Goal: Information Seeking & Learning: Compare options

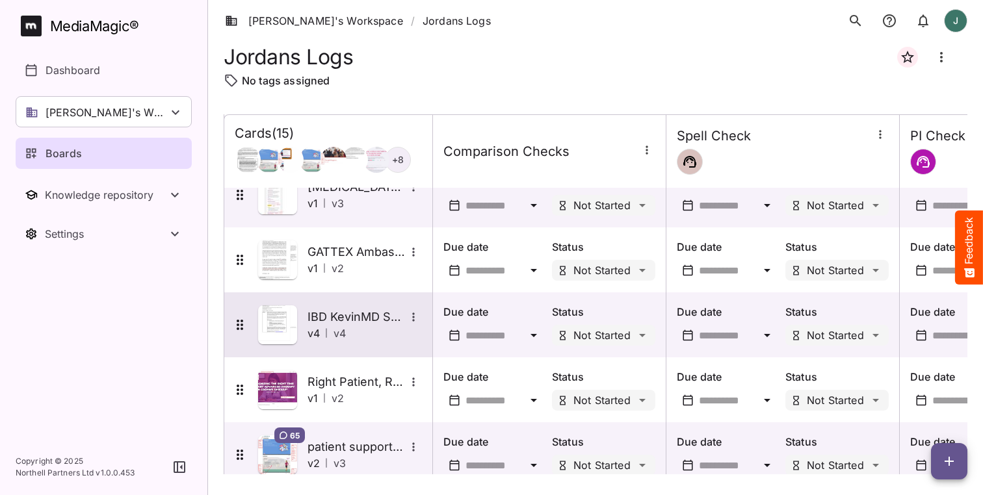
scroll to position [676, 0]
click at [277, 324] on img at bounding box center [277, 324] width 39 height 39
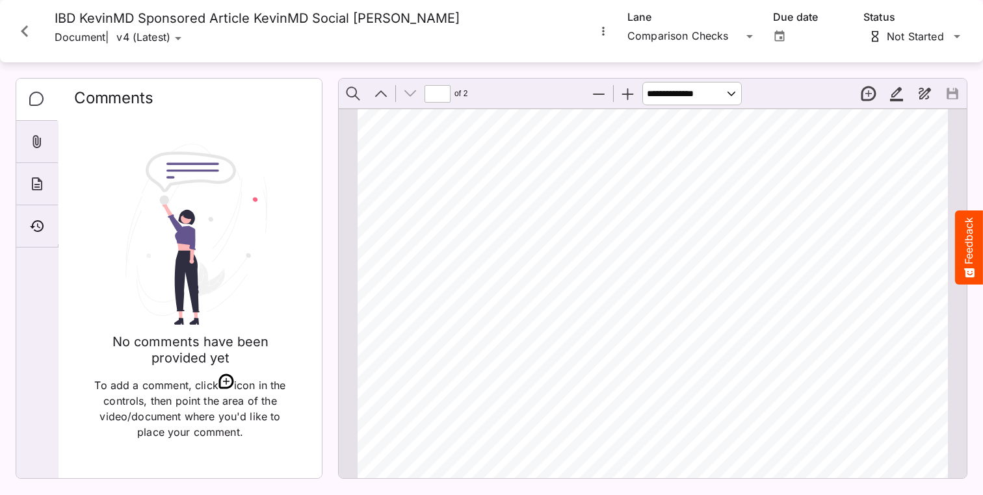
scroll to position [945, 0]
click at [605, 33] on icon "More options for IBD KevinMD Sponsored Article KevinMD Social Conte" at bounding box center [603, 31] width 13 height 13
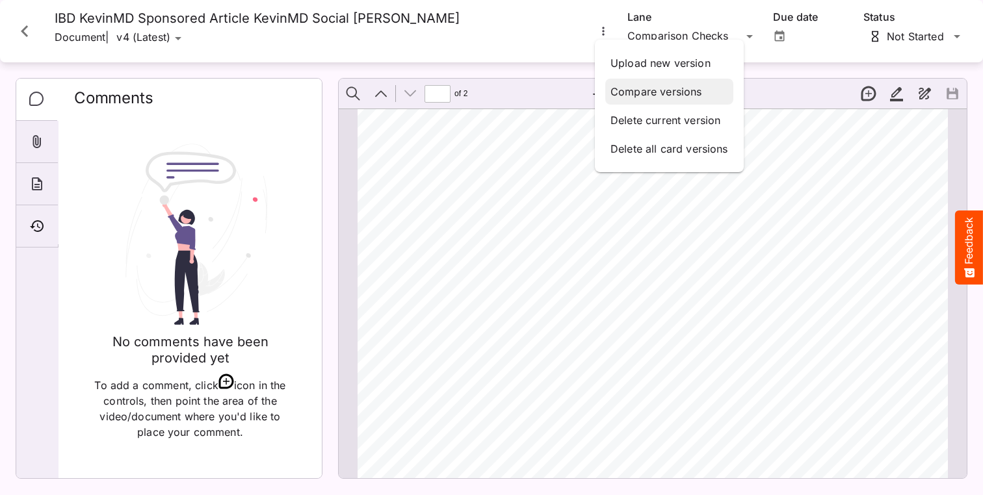
click at [624, 91] on p "Compare versions" at bounding box center [670, 92] width 118 height 16
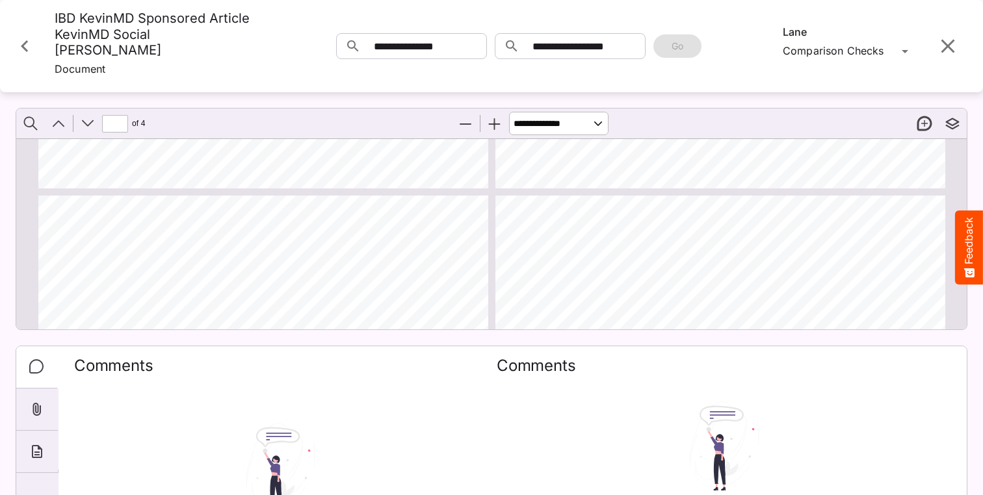
scroll to position [544, 0]
click at [563, 53] on input "**********" at bounding box center [589, 46] width 113 height 26
type input "*"
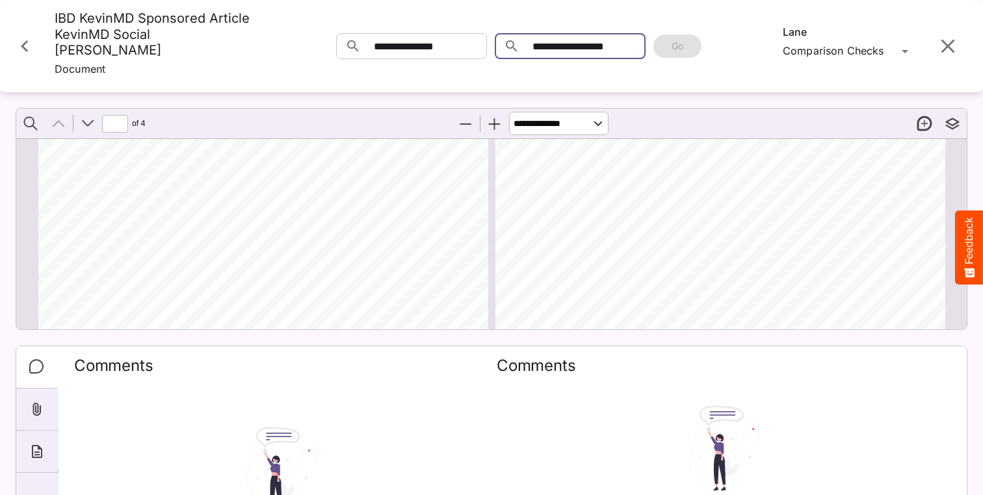
click at [548, 51] on div "[PERSON_NAME]'s Workspace / Jordans Logs J MediaMagic ® Dashboard [PERSON_NAME]…" at bounding box center [491, 245] width 983 height 490
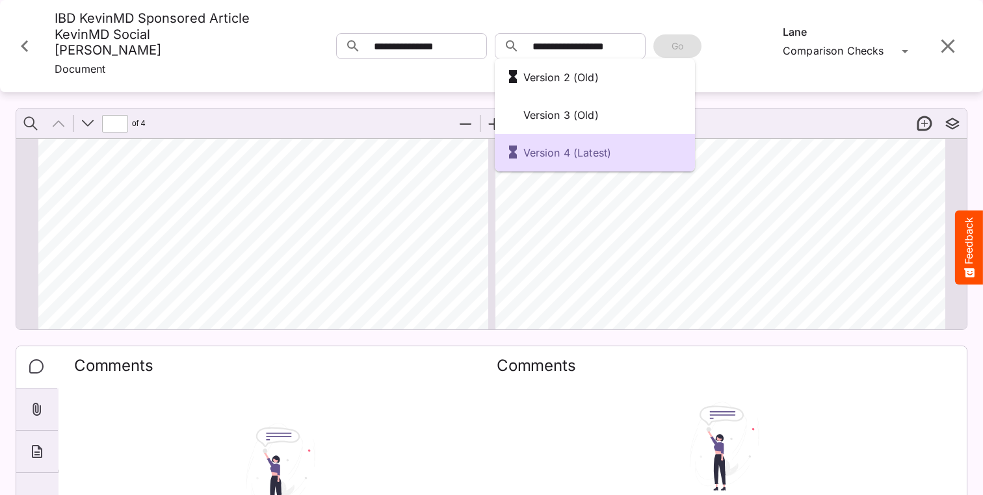
click at [612, 228] on div at bounding box center [491, 247] width 983 height 495
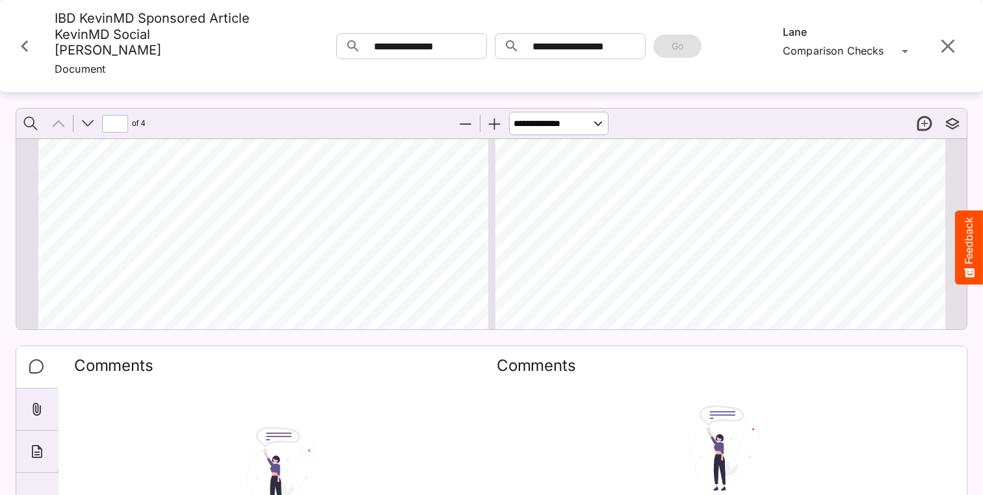
scroll to position [319, 0]
click at [374, 56] on input "**********" at bounding box center [430, 46] width 113 height 26
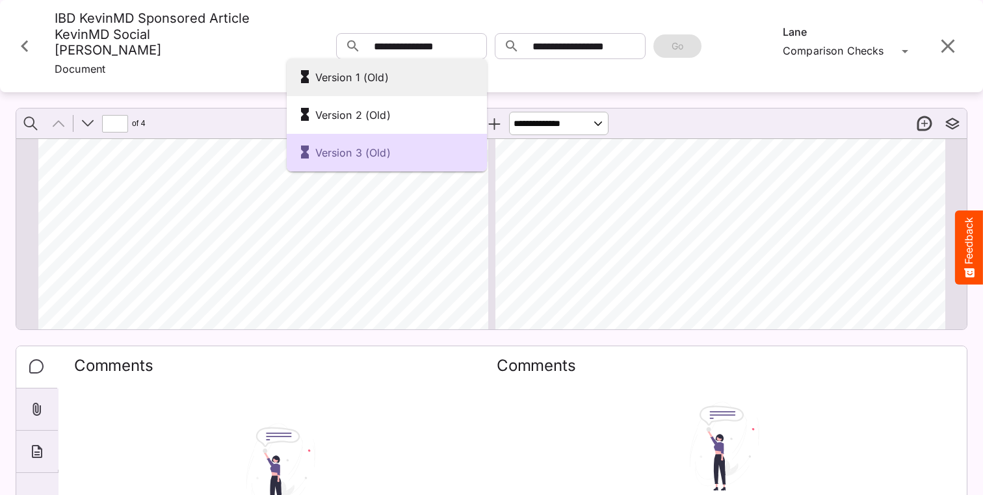
click at [363, 80] on div "Version 1 (Old)" at bounding box center [386, 77] width 179 height 22
type input "**********"
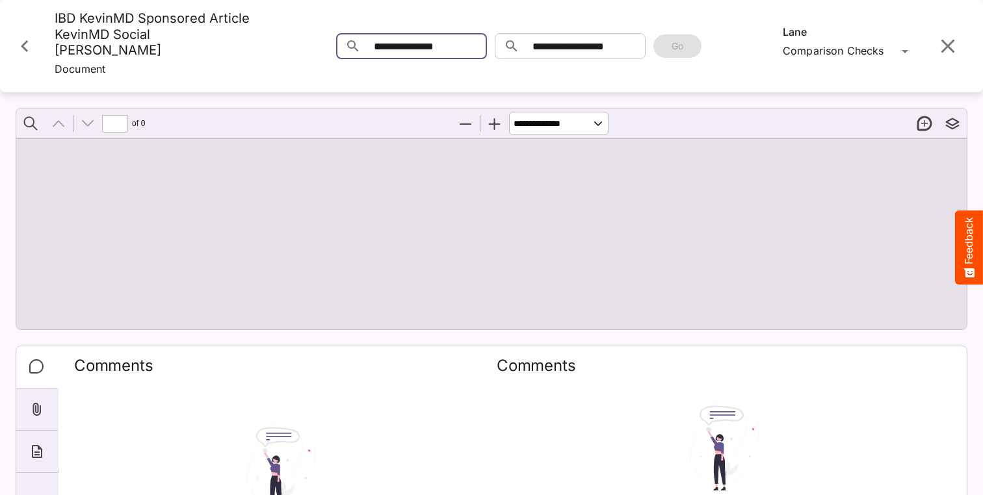
type input "*"
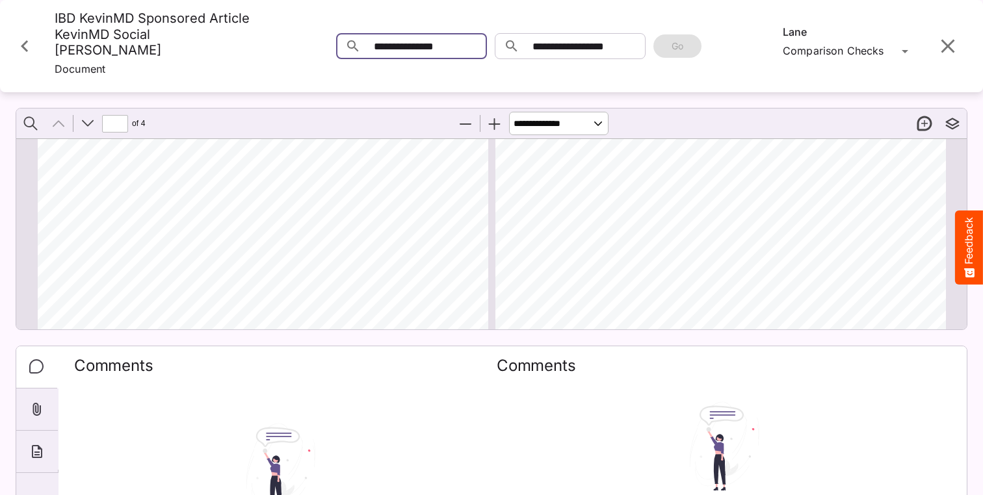
scroll to position [161, 0]
click at [568, 56] on input "**********" at bounding box center [589, 46] width 113 height 26
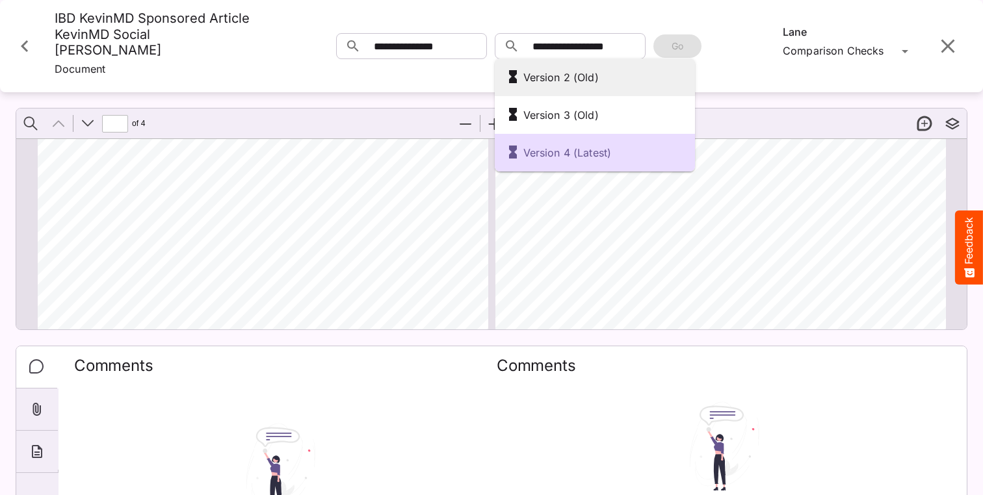
click at [559, 79] on div "Version 2 (Old)" at bounding box center [594, 77] width 179 height 22
type input "**********"
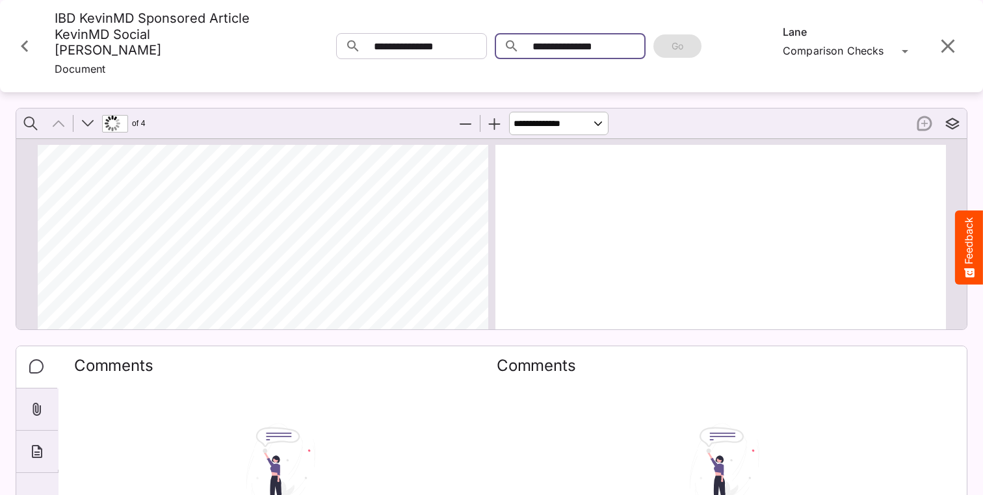
scroll to position [7, 0]
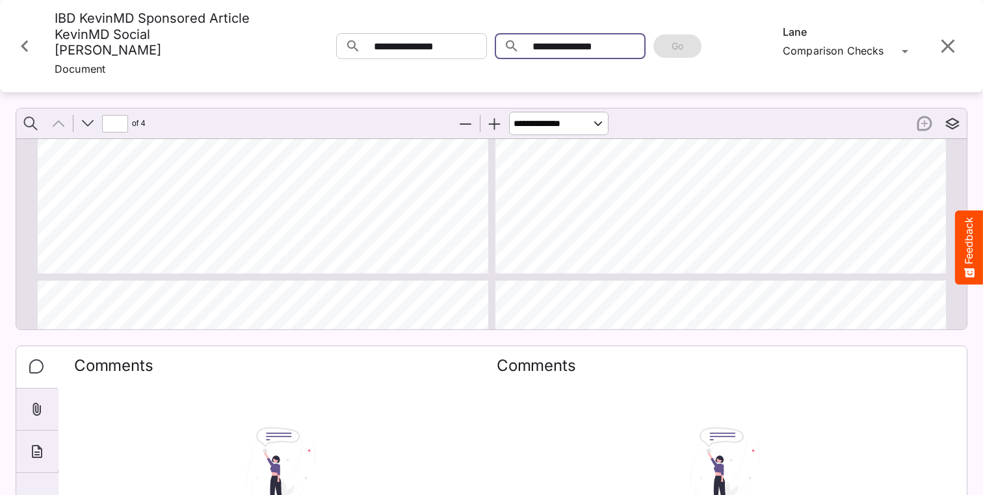
type input "*"
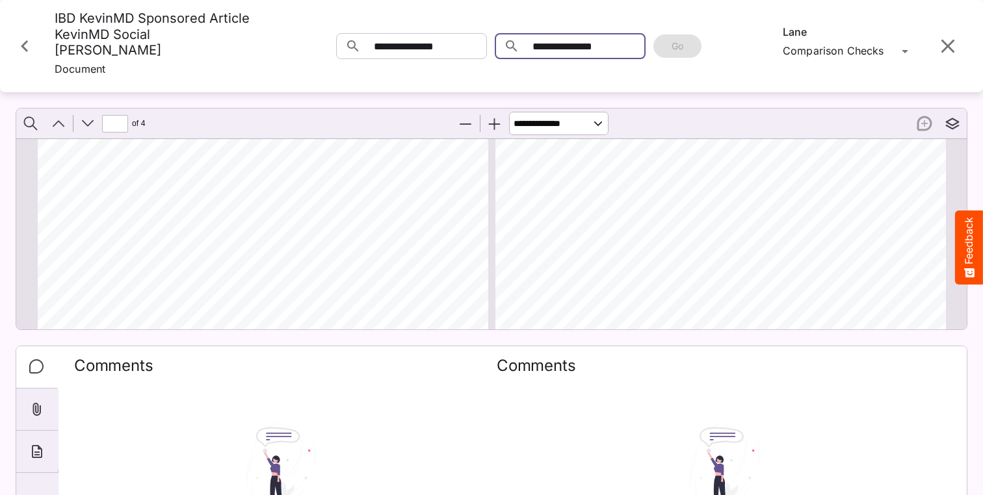
scroll to position [969, 0]
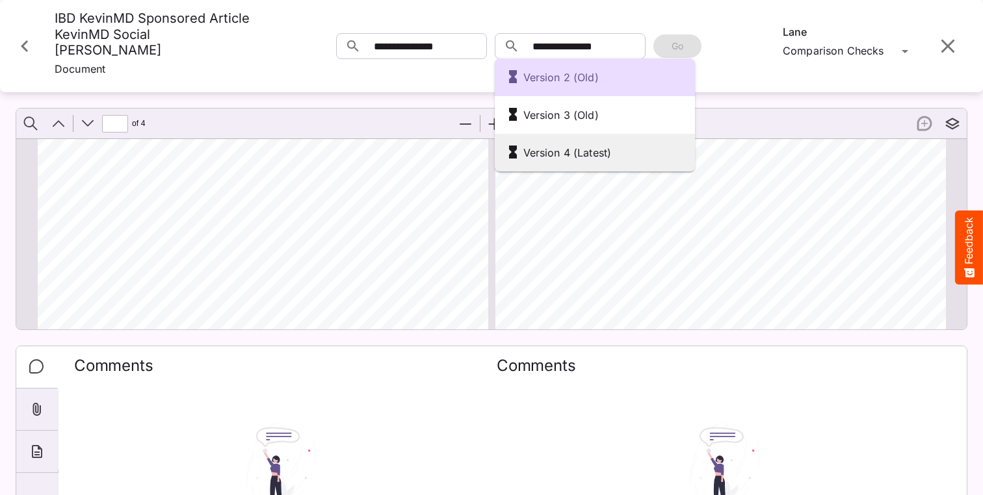
click at [562, 135] on div "Version 4 (Latest)" at bounding box center [595, 153] width 200 height 38
type input "**********"
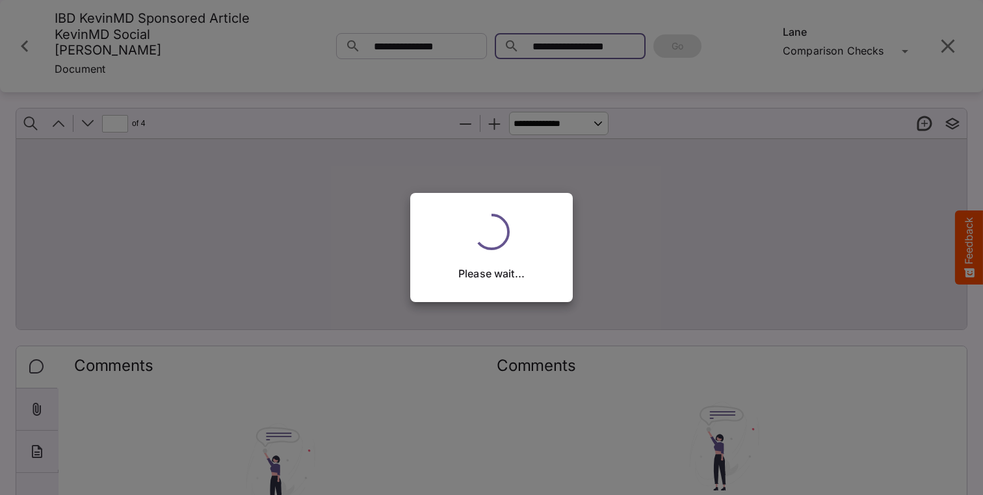
scroll to position [0, 0]
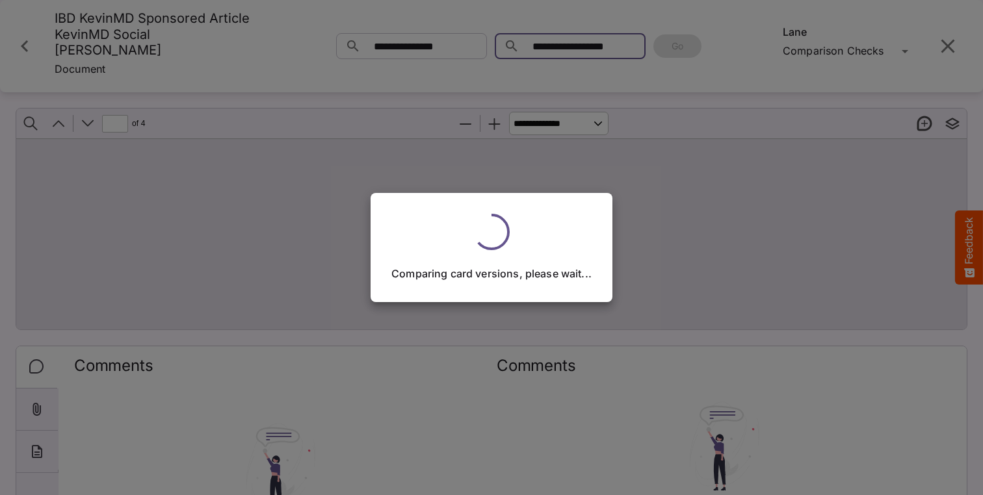
type input "*"
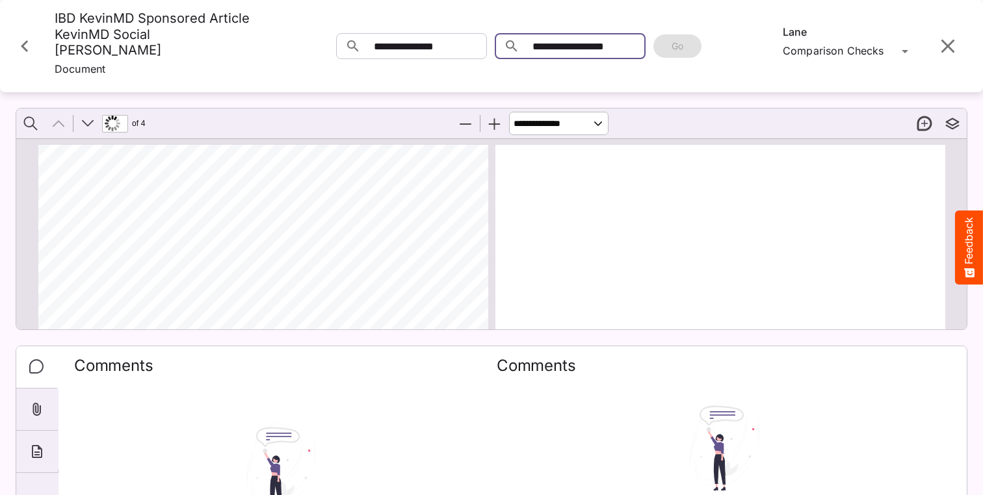
scroll to position [161, 0]
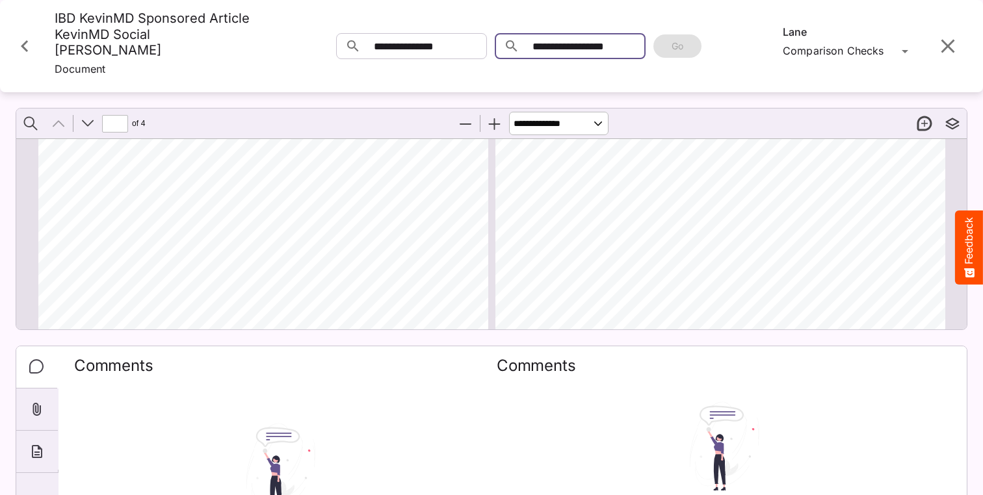
click at [565, 44] on div "[PERSON_NAME]'s Workspace / Jordans Logs J MediaMagic ® Dashboard [PERSON_NAME]…" at bounding box center [491, 245] width 983 height 490
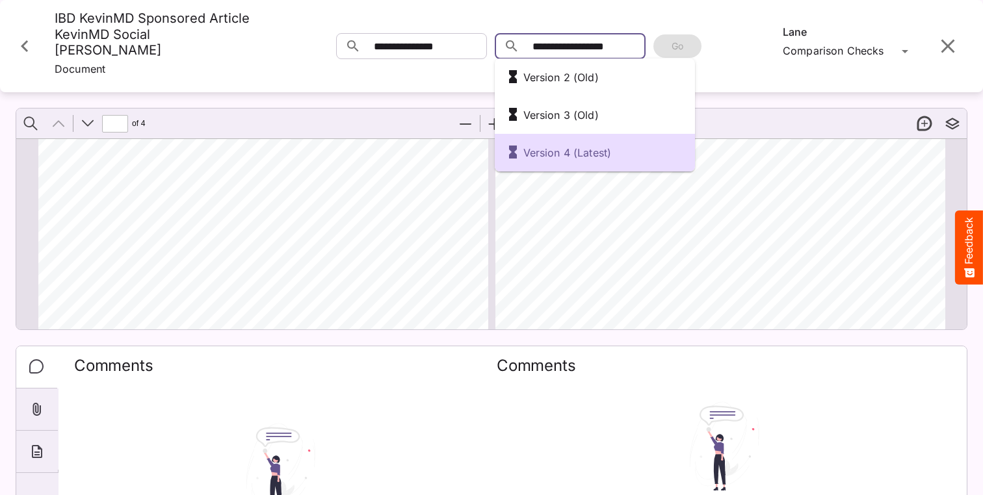
click at [569, 50] on input "**********" at bounding box center [589, 46] width 113 height 26
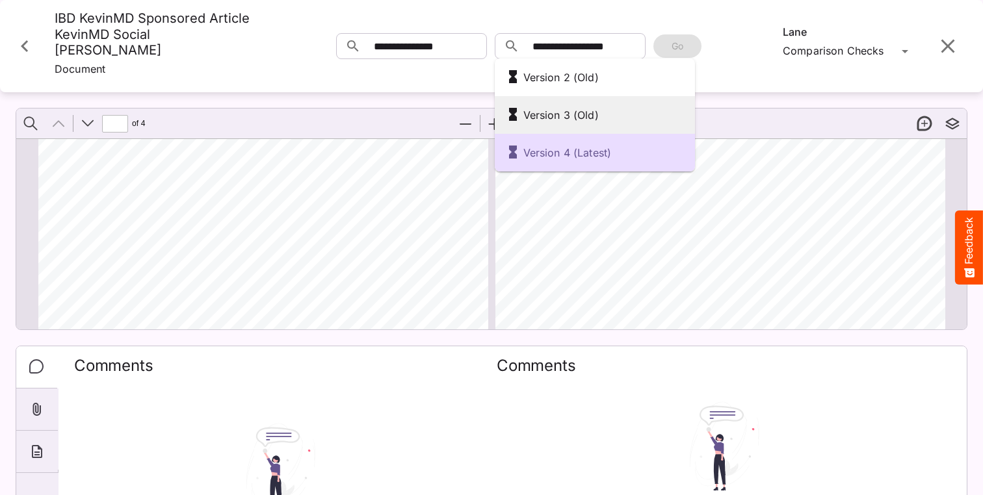
click at [562, 108] on div "Version 3 (Old)" at bounding box center [594, 115] width 179 height 22
type input "**********"
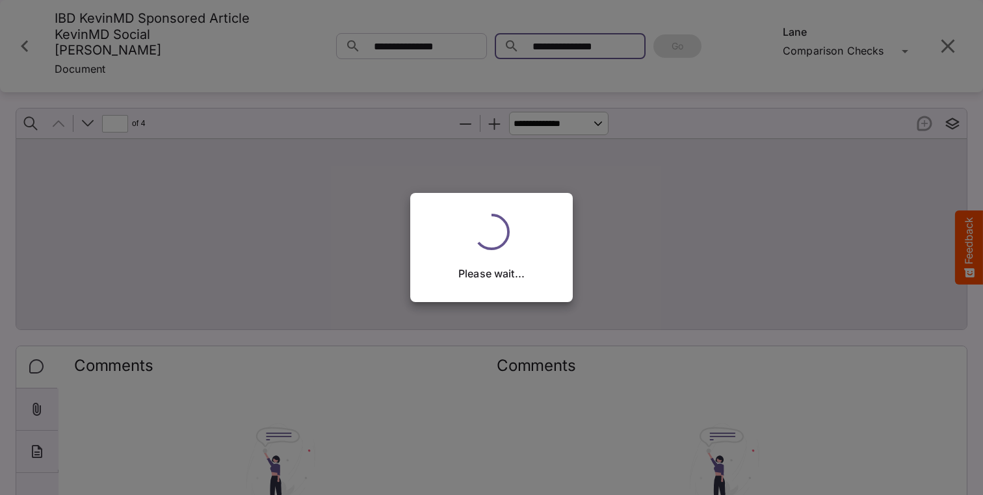
scroll to position [0, 0]
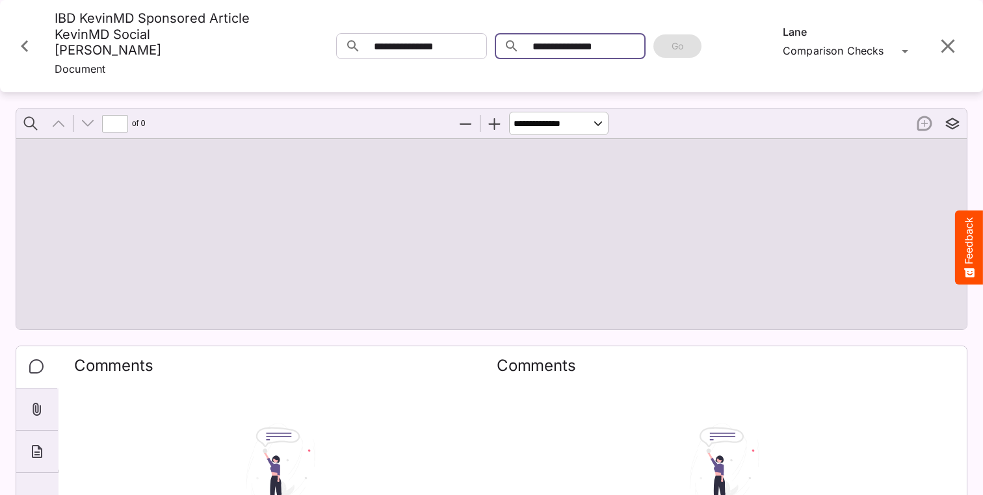
type input "*"
click at [411, 53] on div "[PERSON_NAME]'s Workspace / Jordans Logs J MediaMagic ® Dashboard [PERSON_NAME]…" at bounding box center [491, 245] width 983 height 490
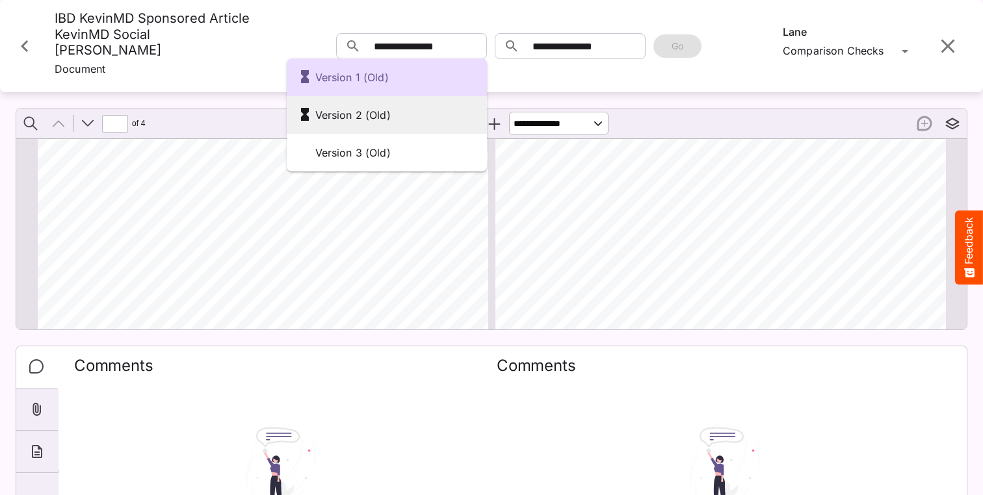
click at [403, 103] on div "Version 2 (Old)" at bounding box center [387, 115] width 200 height 38
type input "**********"
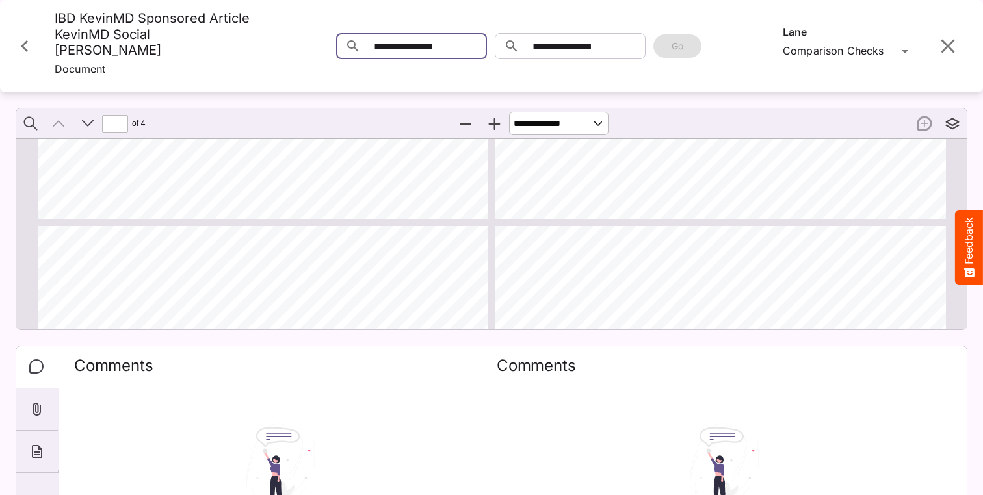
type input "*"
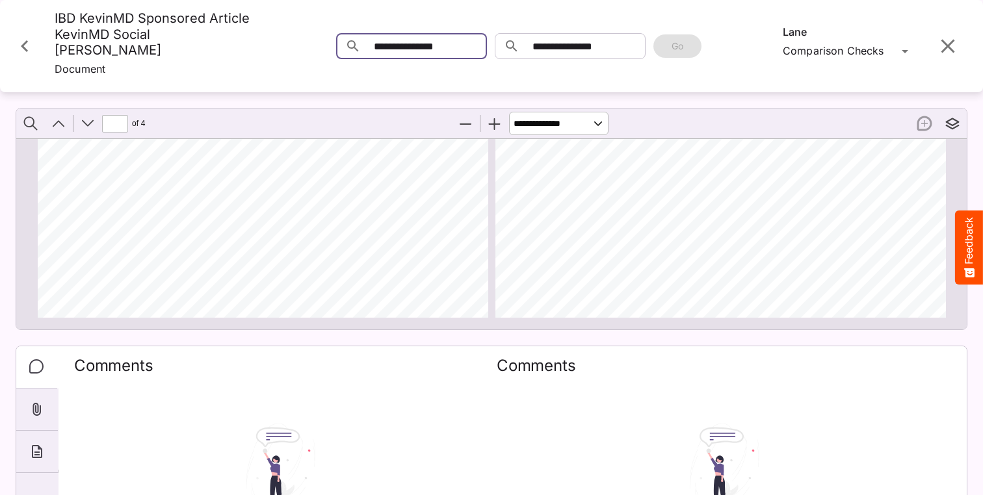
scroll to position [1007, 0]
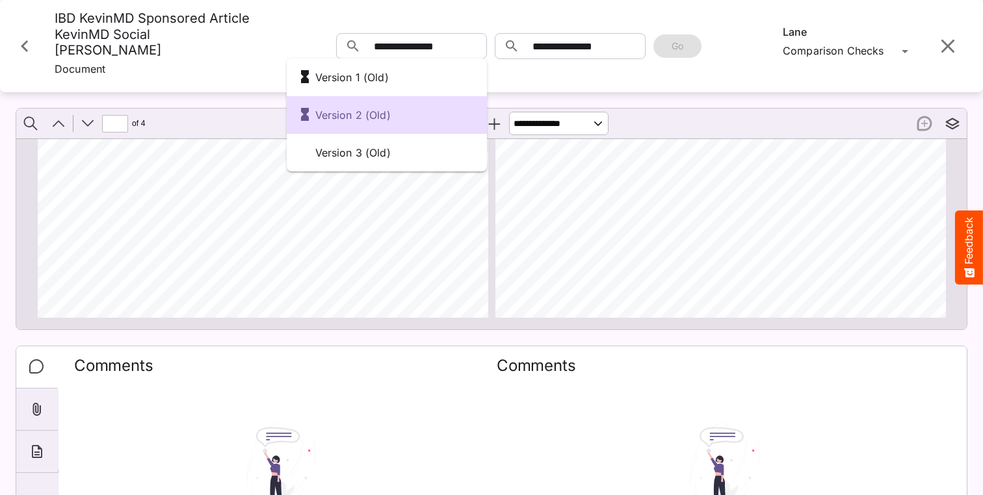
click at [559, 49] on div at bounding box center [491, 247] width 983 height 495
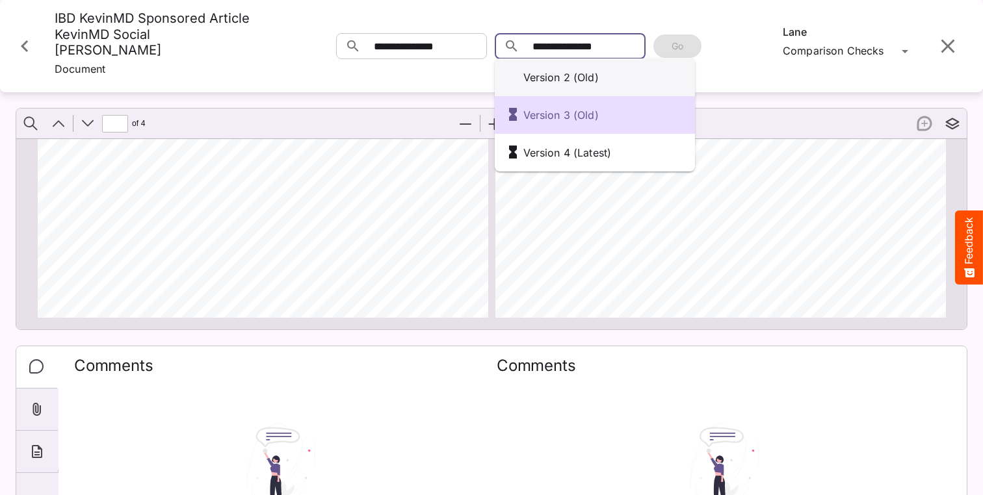
drag, startPoint x: 559, startPoint y: 49, endPoint x: 560, endPoint y: 72, distance: 22.1
click at [559, 49] on div "Version 2 (Old) Version 3 (Old) Version 4 (Latest) [PERSON_NAME]'s Workspace / …" at bounding box center [491, 245] width 983 height 490
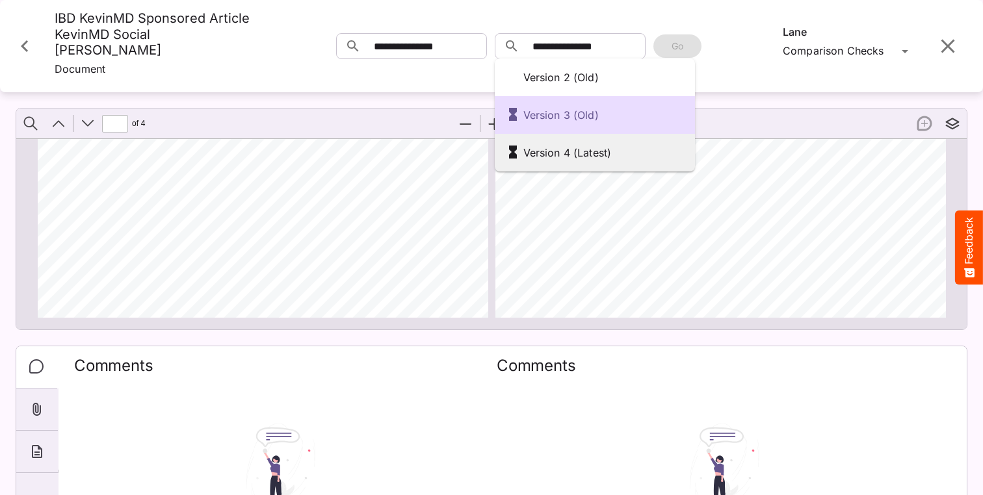
click at [553, 145] on div "Version 4 (Latest)" at bounding box center [594, 153] width 179 height 22
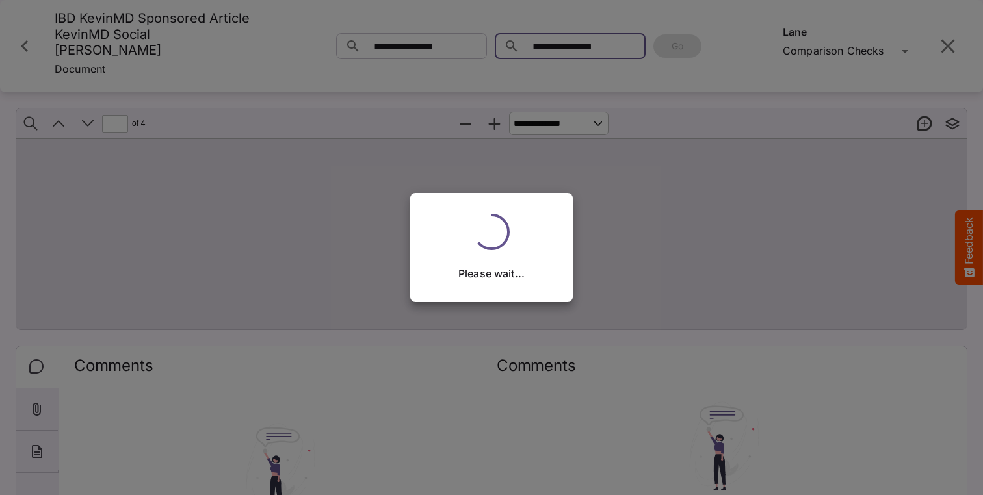
type input "**********"
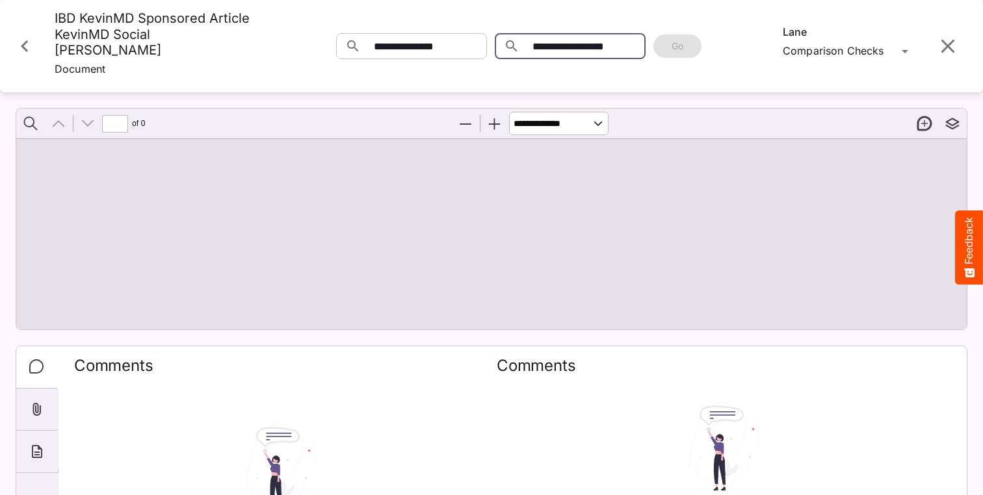
type input "*"
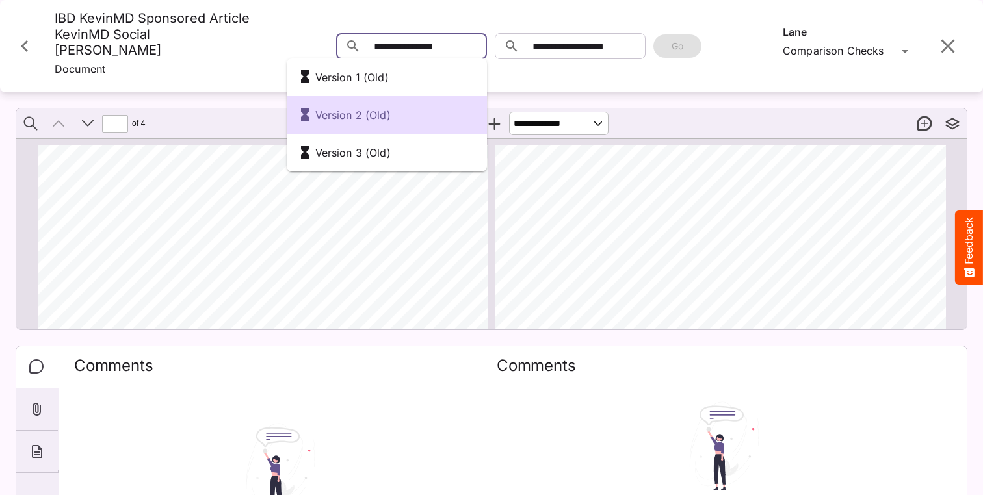
click at [396, 46] on input "**********" at bounding box center [430, 46] width 113 height 26
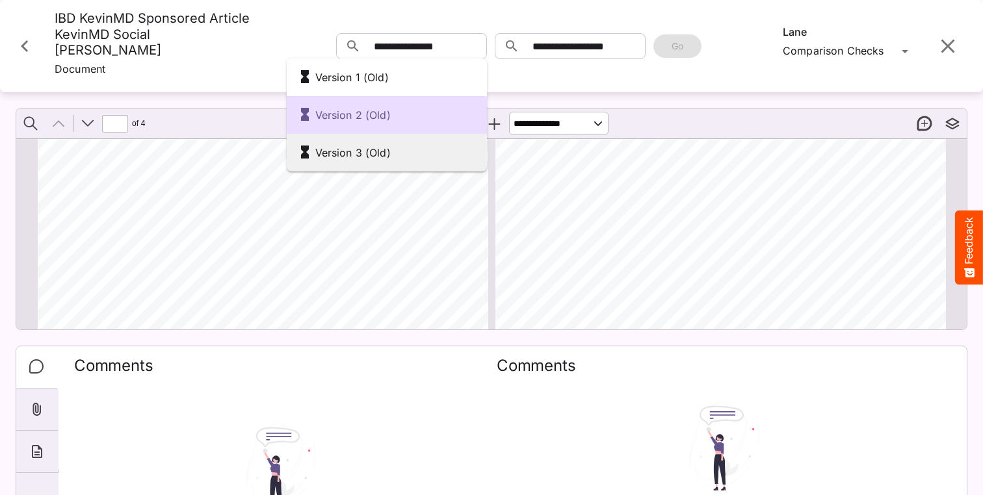
click at [386, 137] on div "Version 3 (Old)" at bounding box center [387, 153] width 200 height 38
type input "**********"
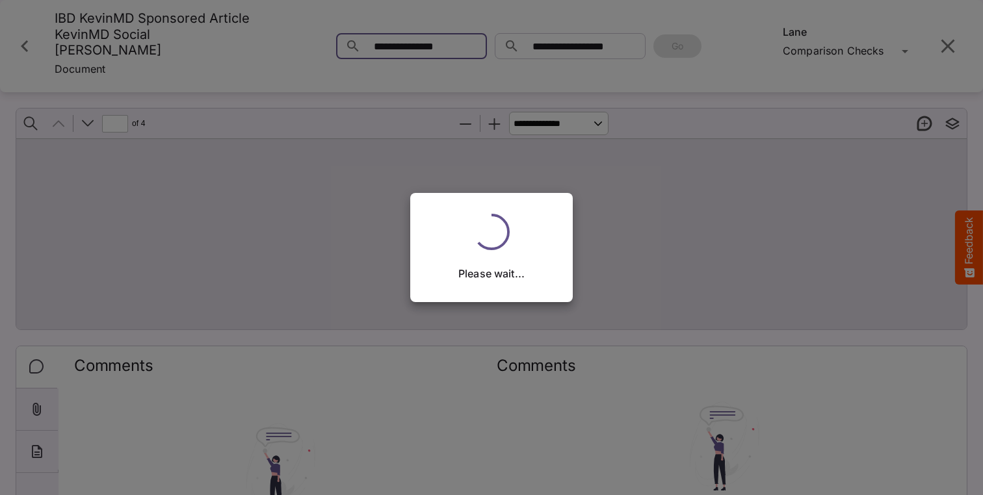
scroll to position [0, 0]
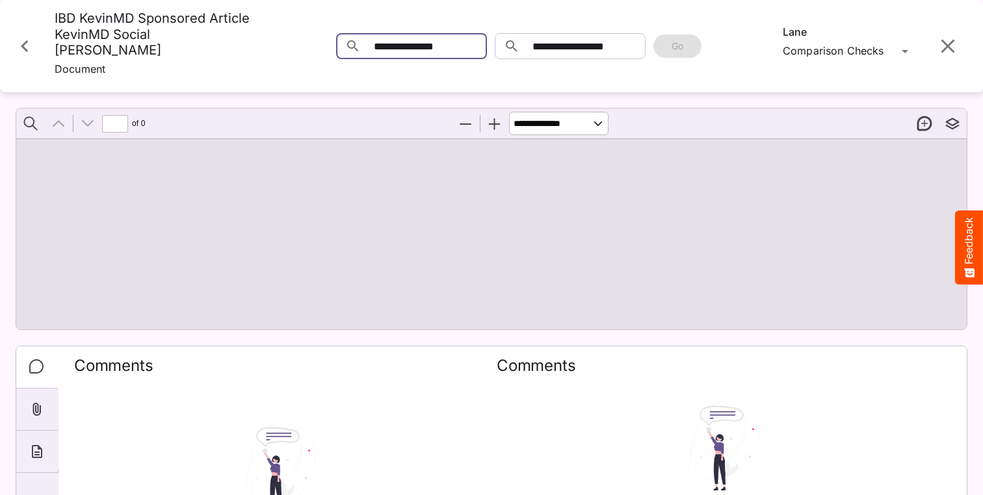
type input "*"
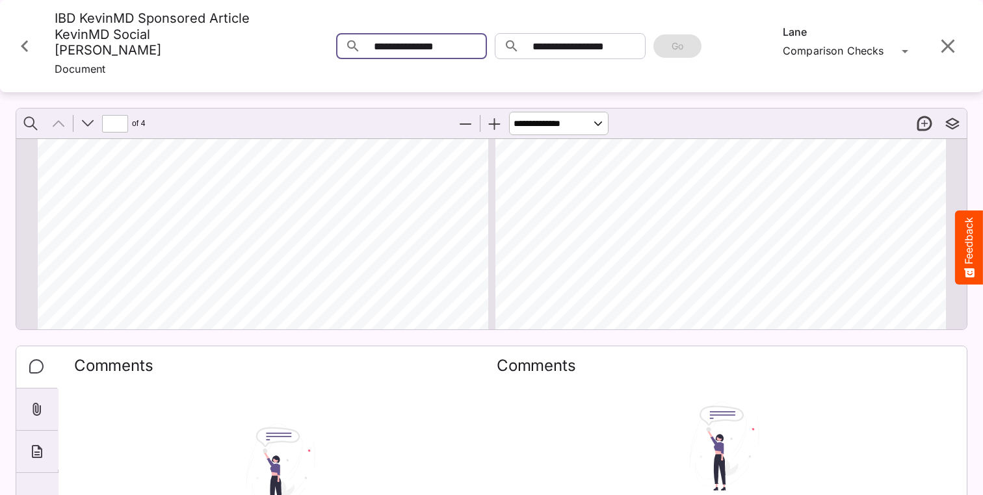
scroll to position [300, 0]
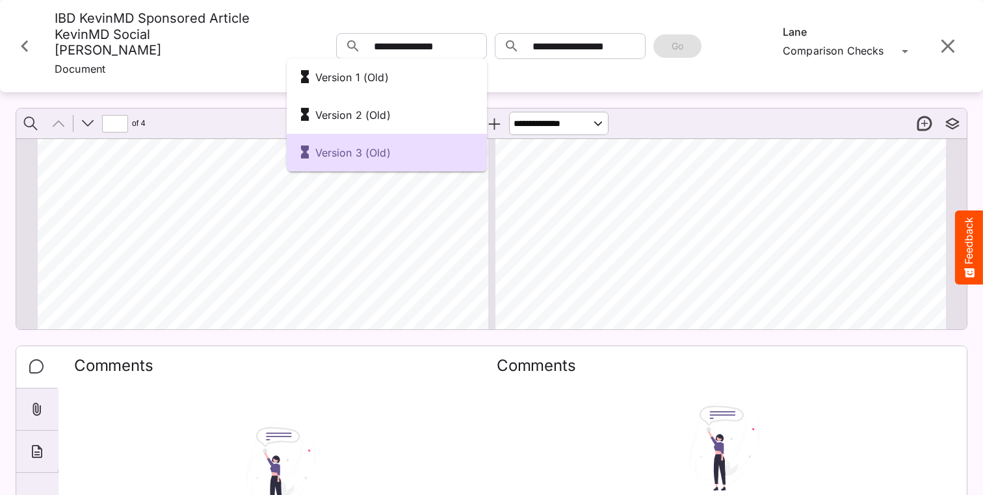
click at [15, 43] on div at bounding box center [491, 247] width 983 height 495
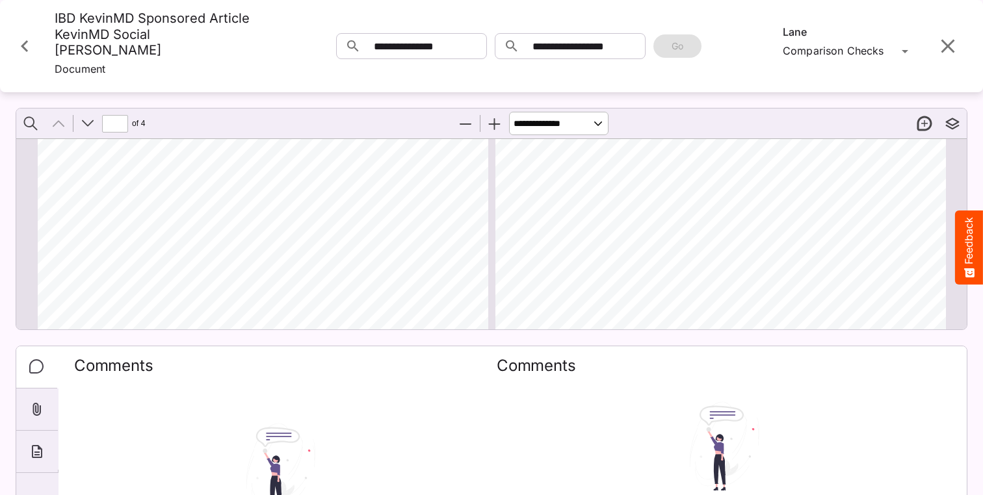
click at [23, 46] on icon "Close card" at bounding box center [24, 46] width 7 height 12
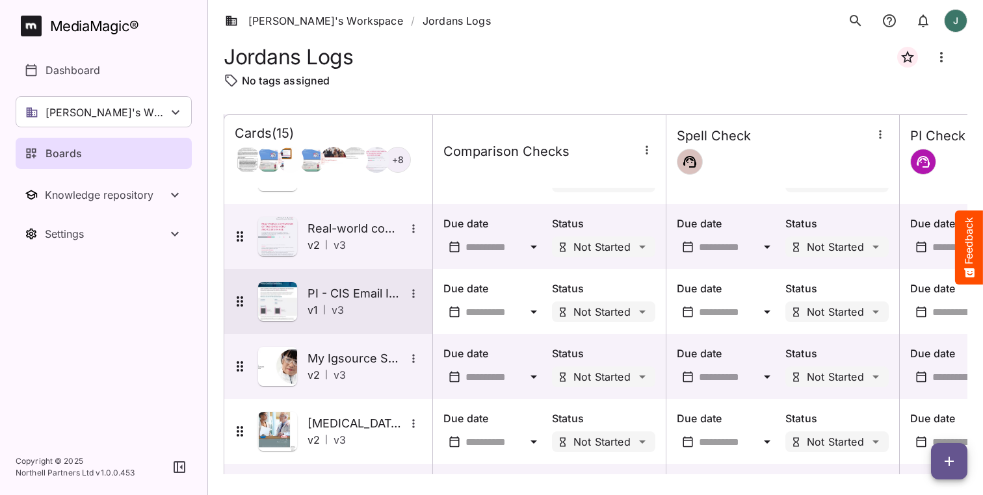
scroll to position [362, 0]
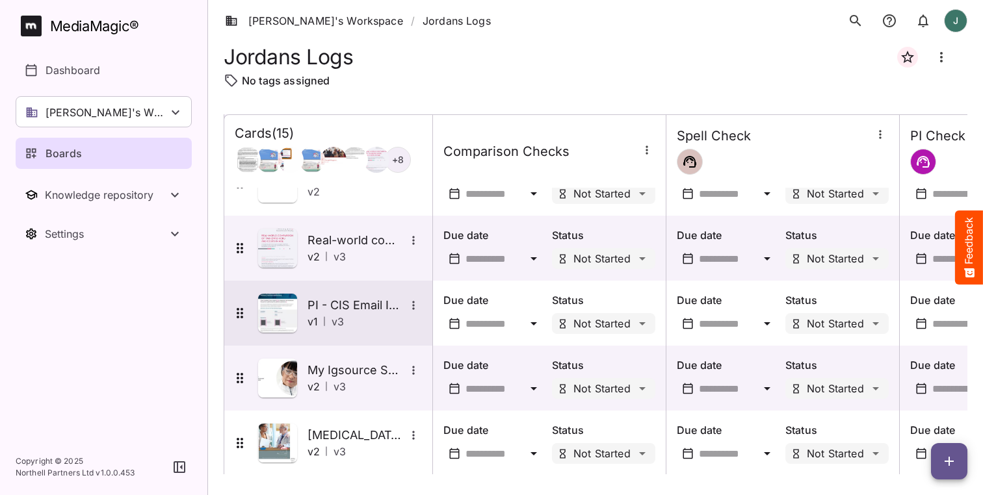
click at [265, 306] on img at bounding box center [277, 313] width 39 height 39
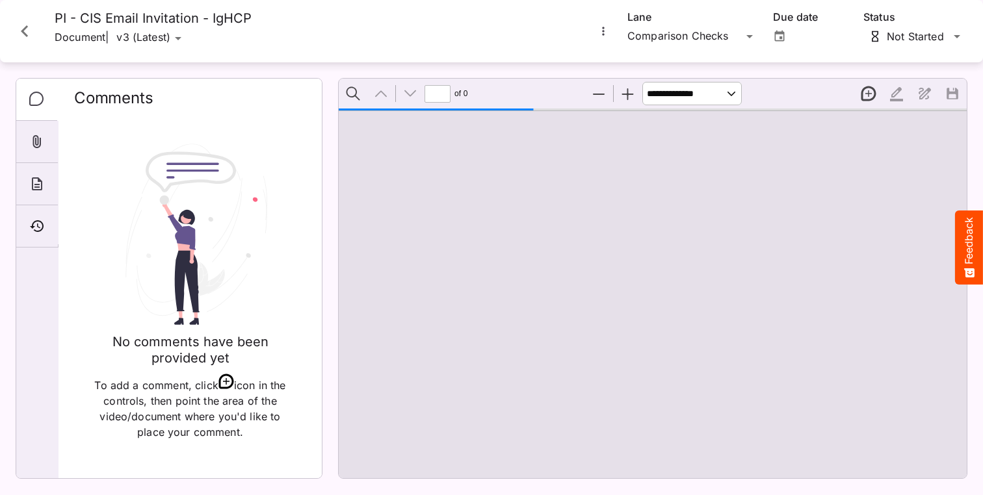
scroll to position [7, 0]
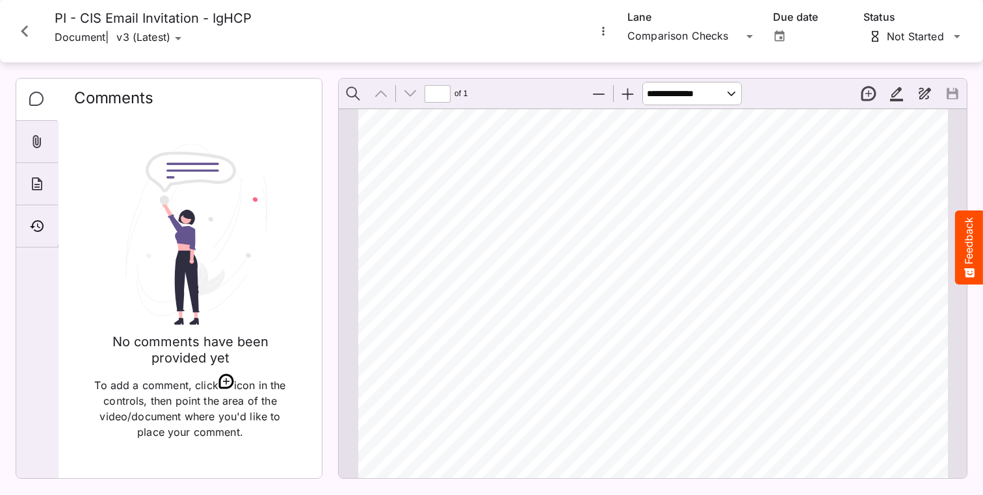
click at [603, 32] on icon "More options for PI - CIS Email Invitation - IgHCP" at bounding box center [603, 31] width 2 height 8
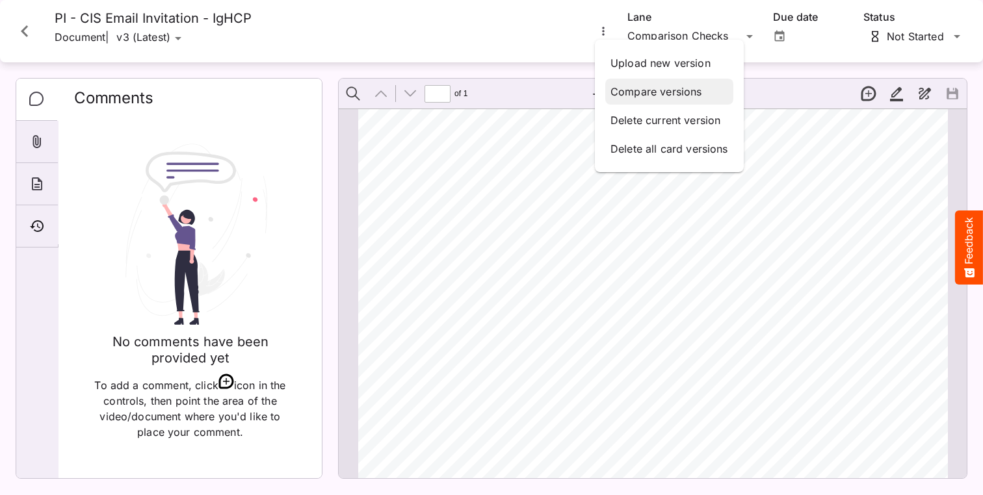
click at [625, 87] on p "Compare versions" at bounding box center [670, 92] width 118 height 16
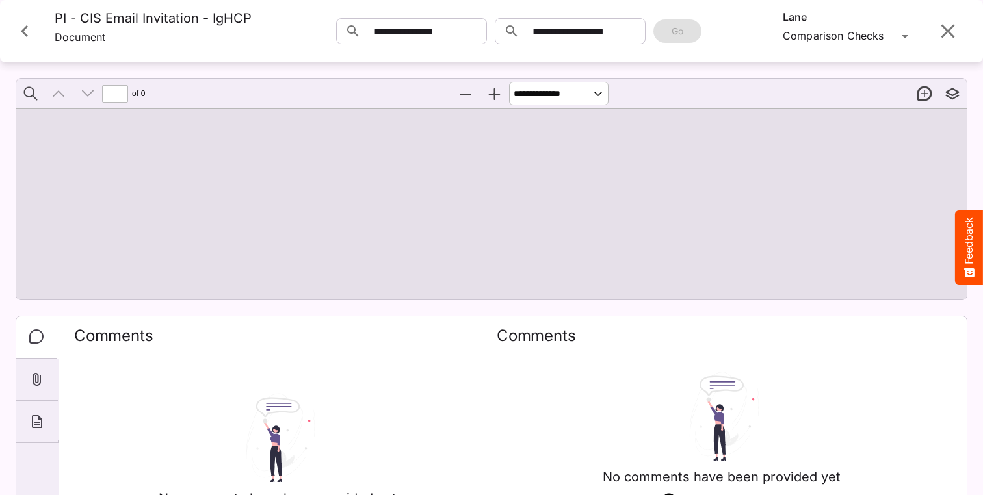
type input "*"
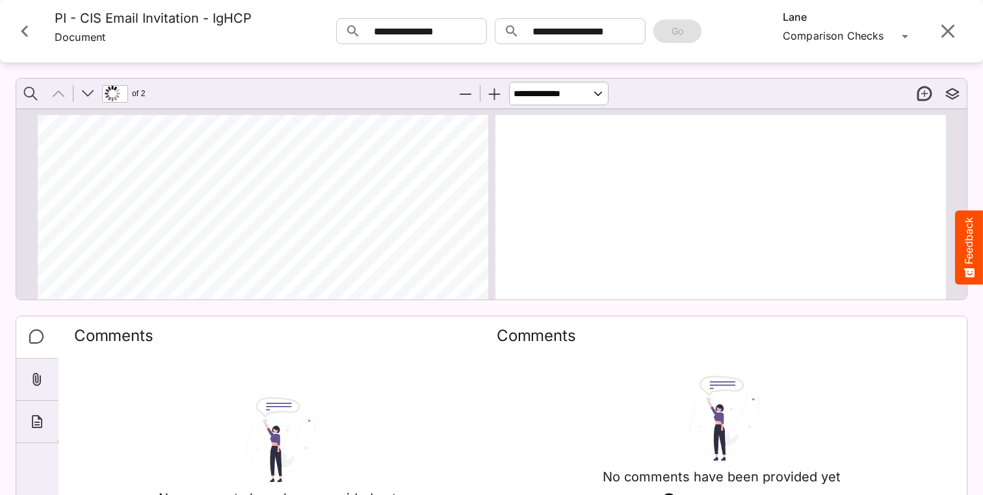
scroll to position [7, 0]
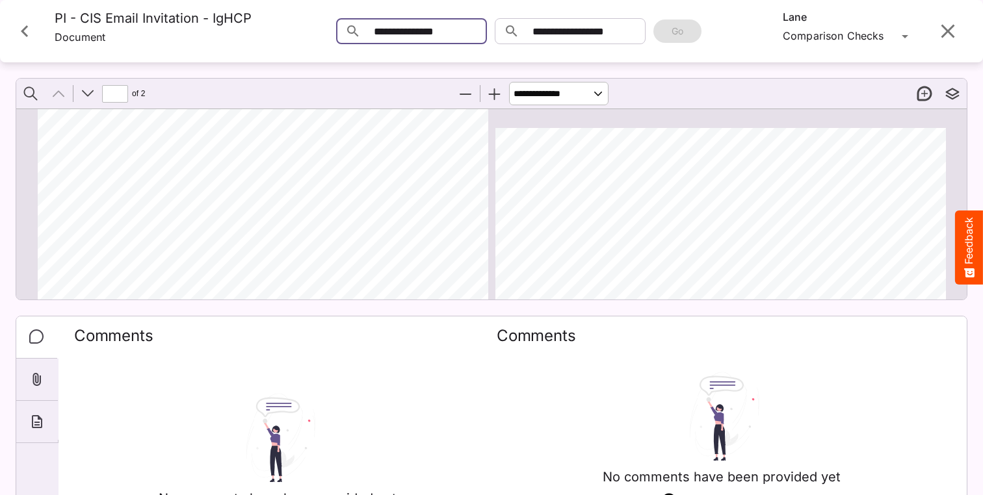
click at [449, 38] on div "[PERSON_NAME]'s Workspace / Jordans Logs J MediaMagic ® Dashboard [PERSON_NAME]…" at bounding box center [491, 245] width 983 height 490
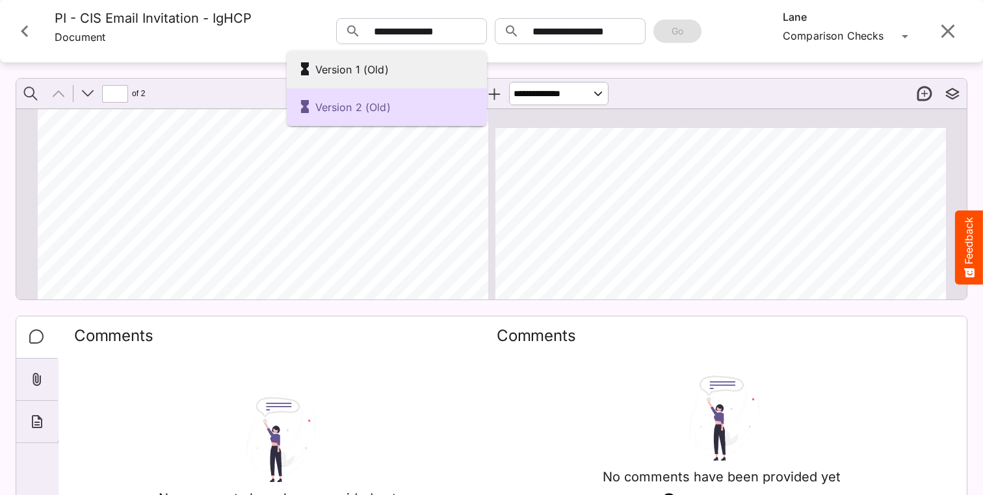
click at [354, 68] on div "Version 1 (Old)" at bounding box center [386, 70] width 179 height 22
type input "**********"
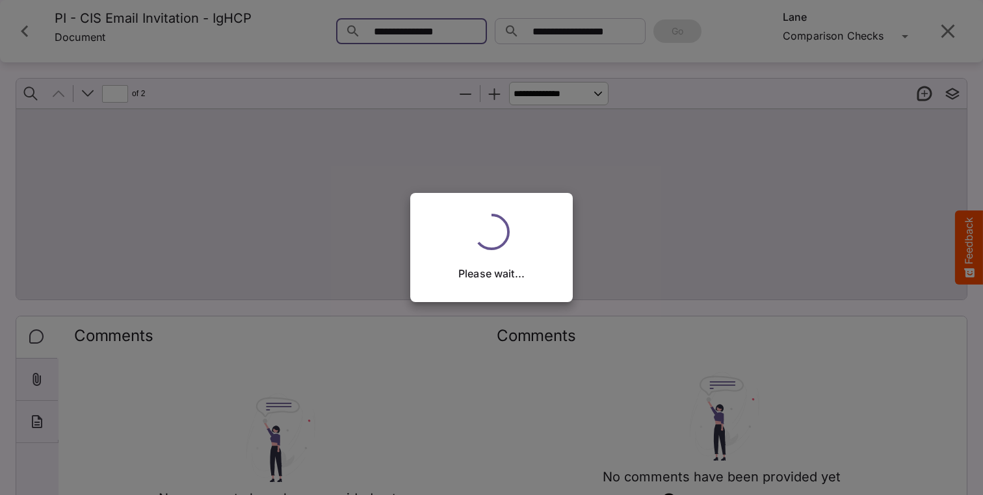
scroll to position [0, 0]
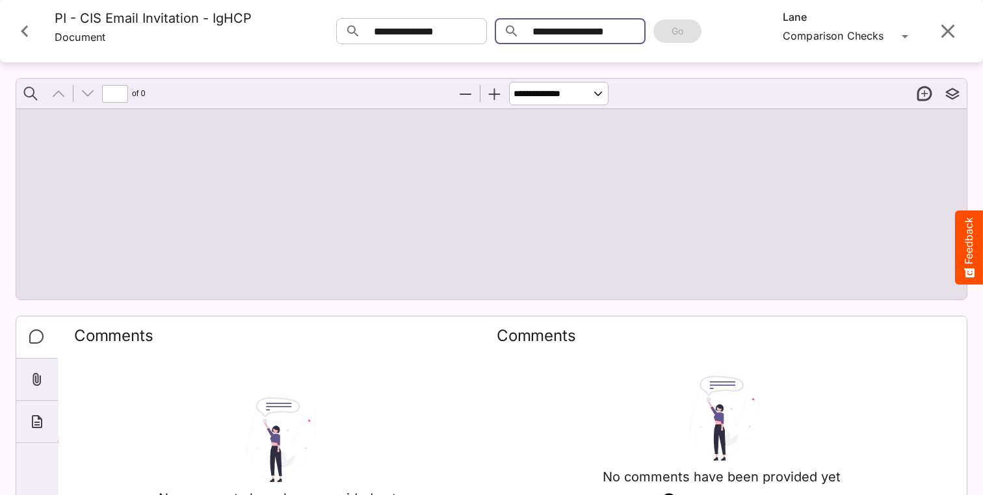
click at [596, 40] on div "[PERSON_NAME]'s Workspace / Jordans Logs J MediaMagic ® Dashboard [PERSON_NAME]…" at bounding box center [491, 245] width 983 height 490
type input "*"
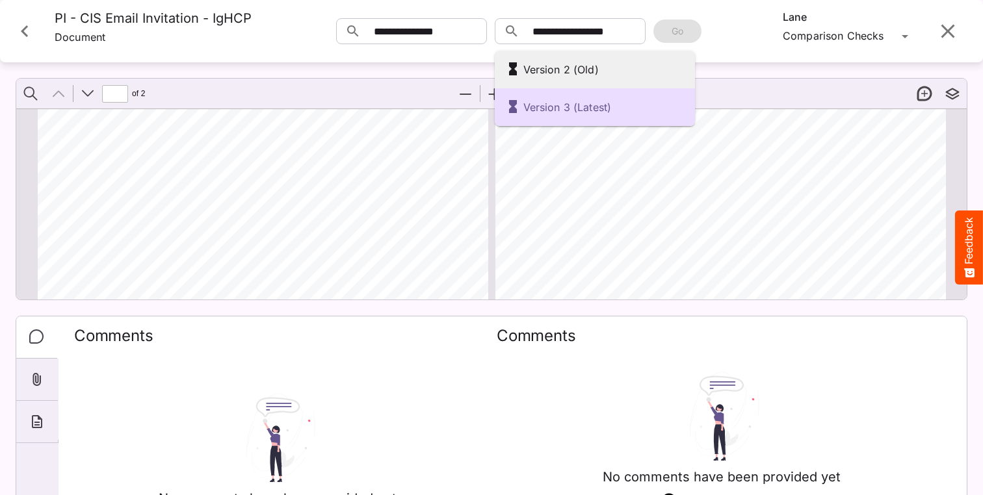
click at [585, 59] on div "Version 2 (Old)" at bounding box center [594, 70] width 179 height 22
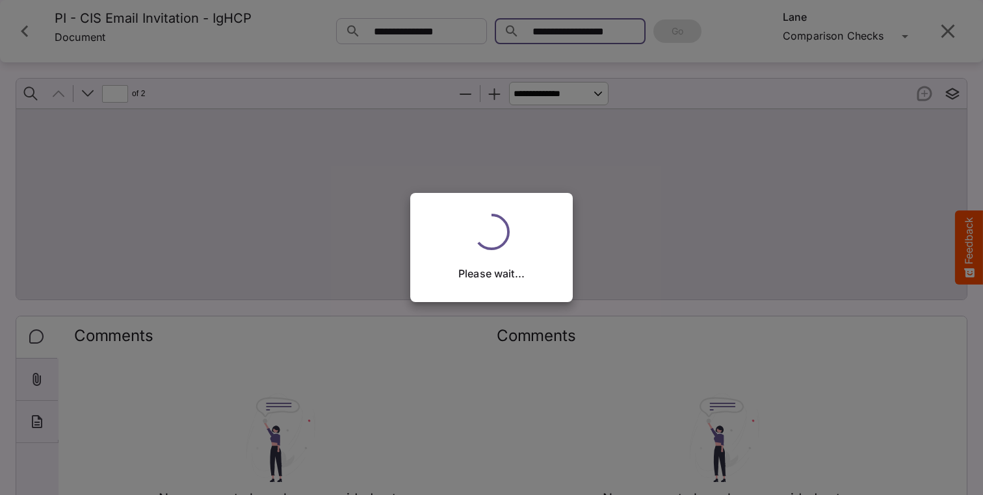
type input "**********"
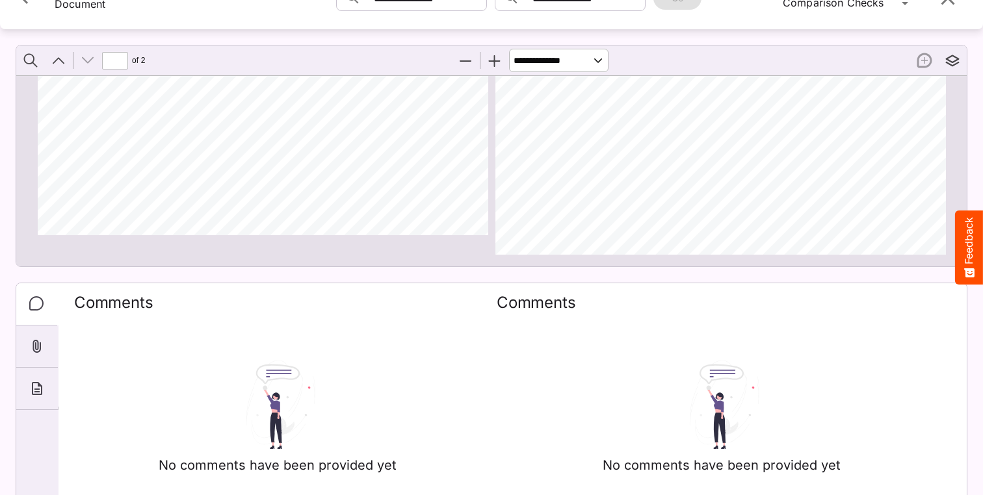
scroll to position [38, 0]
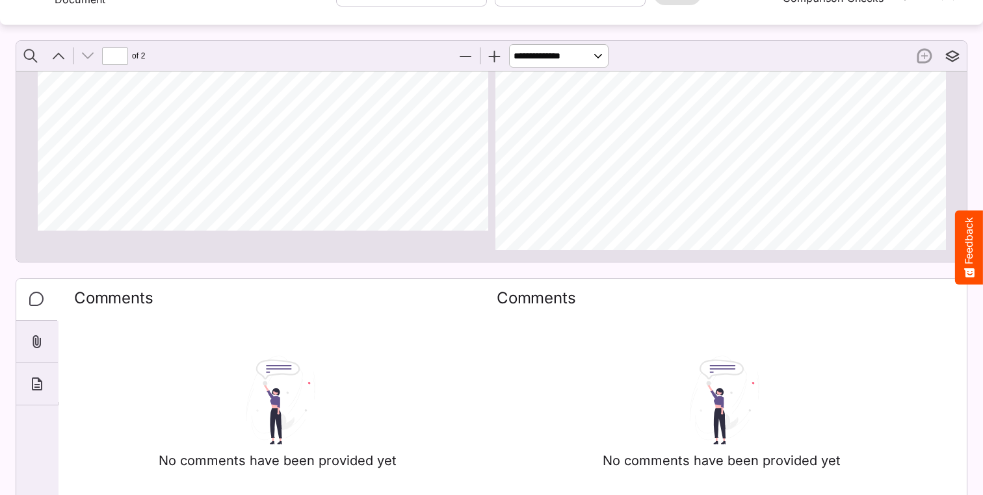
type input "*"
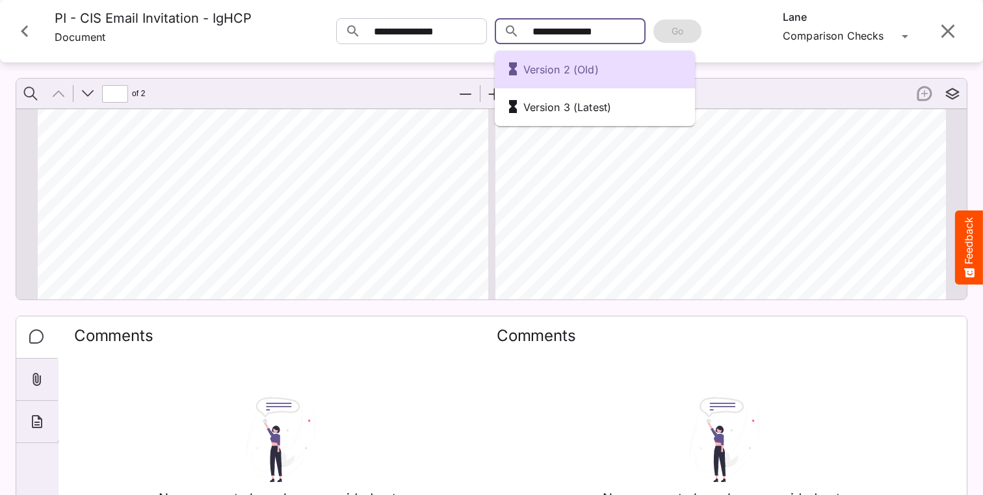
scroll to position [0, 0]
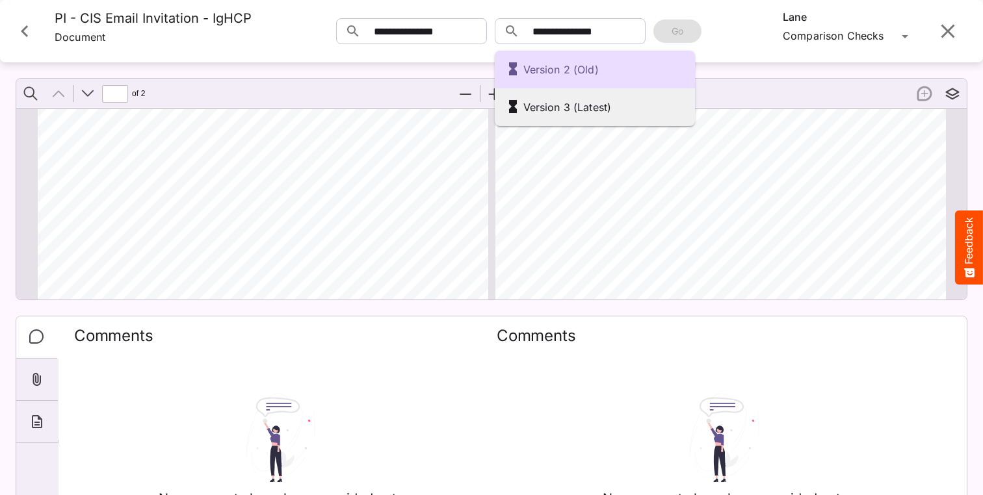
click at [552, 99] on div "Version 3 (Latest)" at bounding box center [594, 107] width 179 height 22
type input "**********"
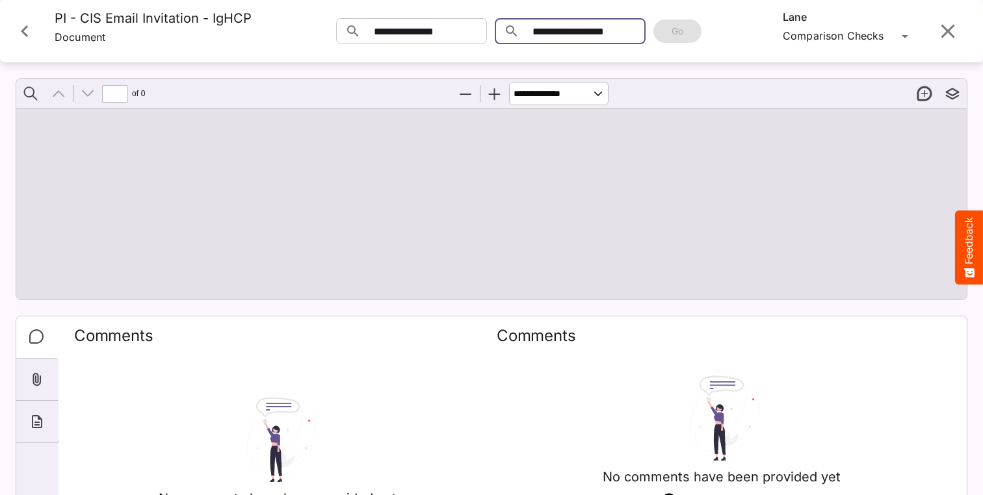
type input "*"
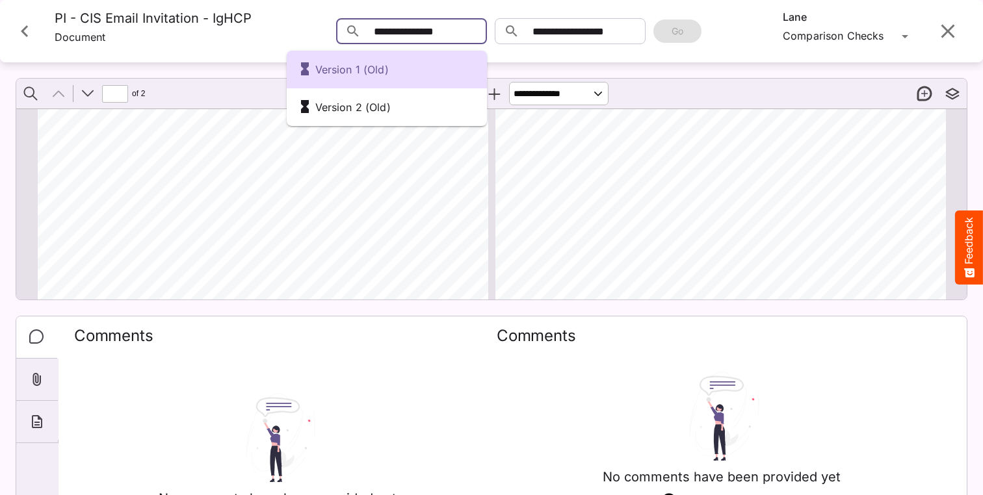
click at [405, 36] on div "Version 1 (Old) Version 2 (Old) [PERSON_NAME]'s Workspace / Jordans Logs J Medi…" at bounding box center [491, 245] width 983 height 490
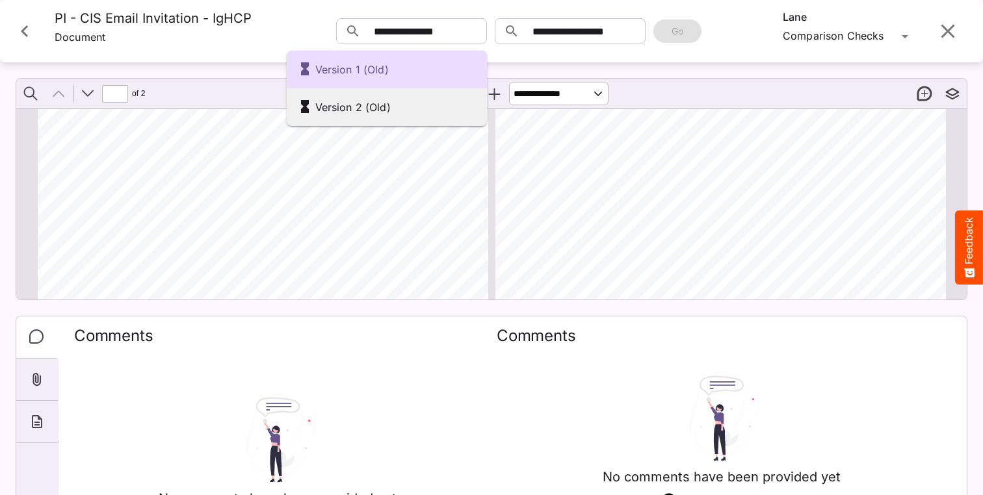
click at [394, 101] on div "Version 2 (Old)" at bounding box center [386, 107] width 179 height 22
type input "**********"
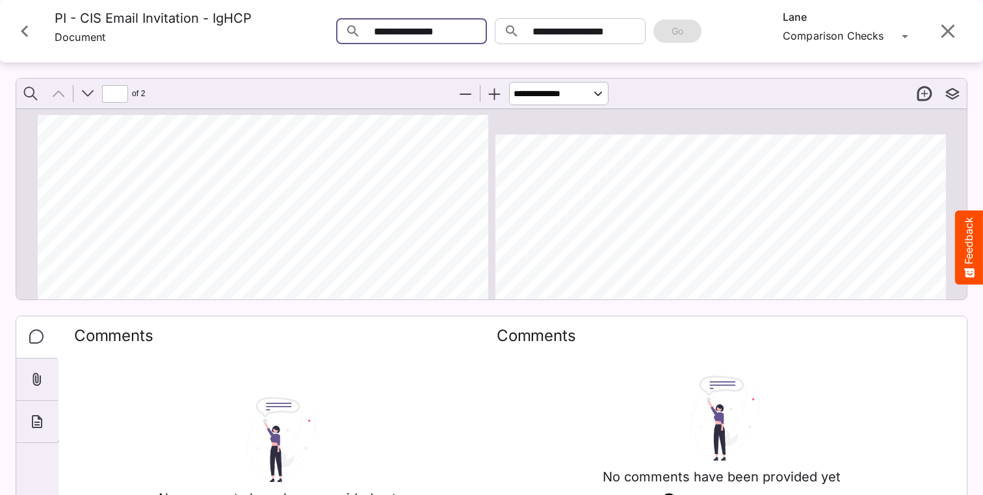
scroll to position [0, 0]
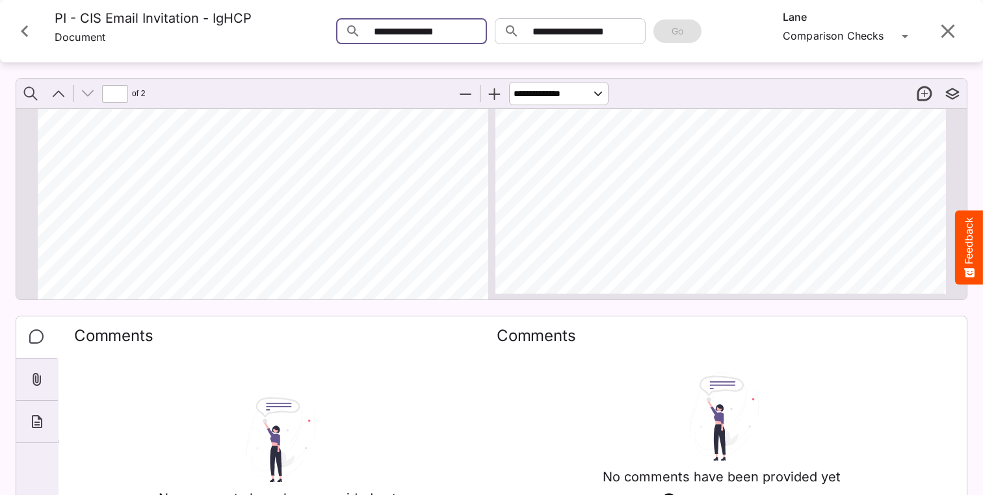
type input "*"
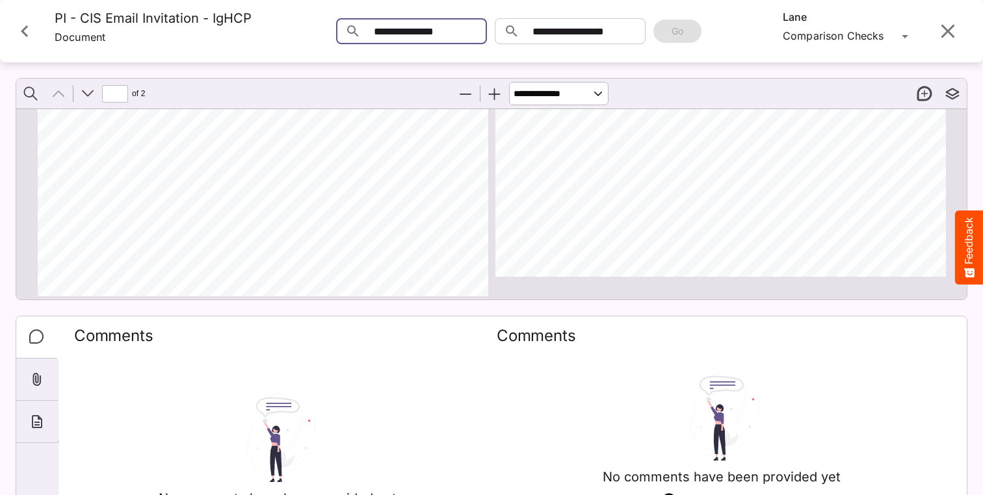
scroll to position [734, 0]
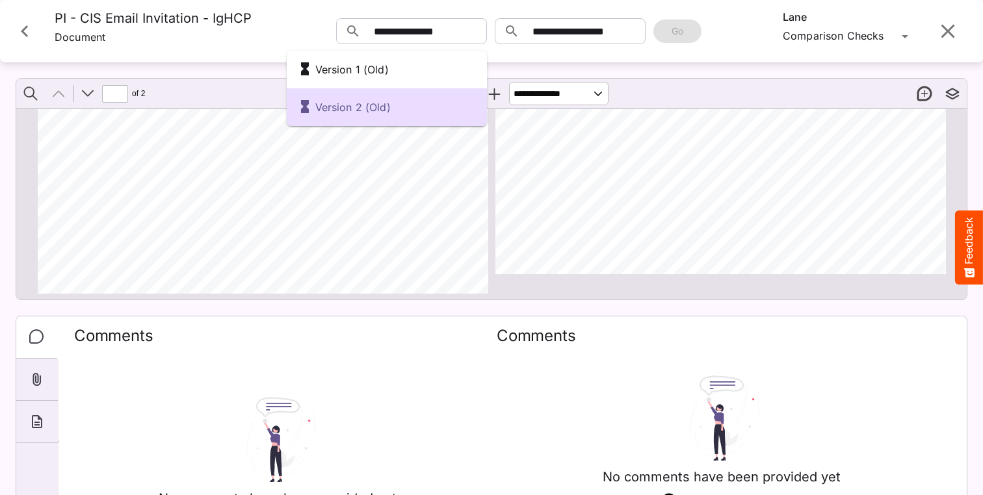
click at [26, 41] on div at bounding box center [491, 247] width 983 height 495
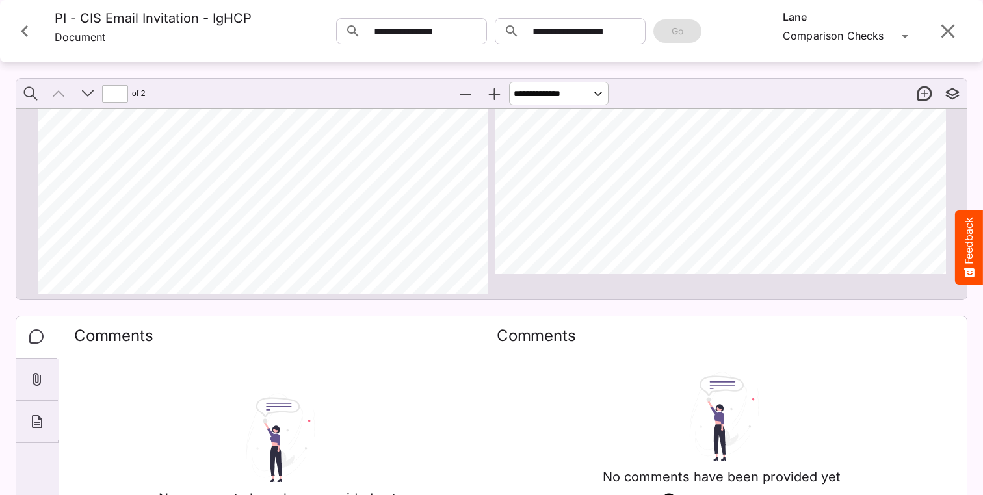
click at [26, 37] on icon "Close card" at bounding box center [24, 31] width 7 height 12
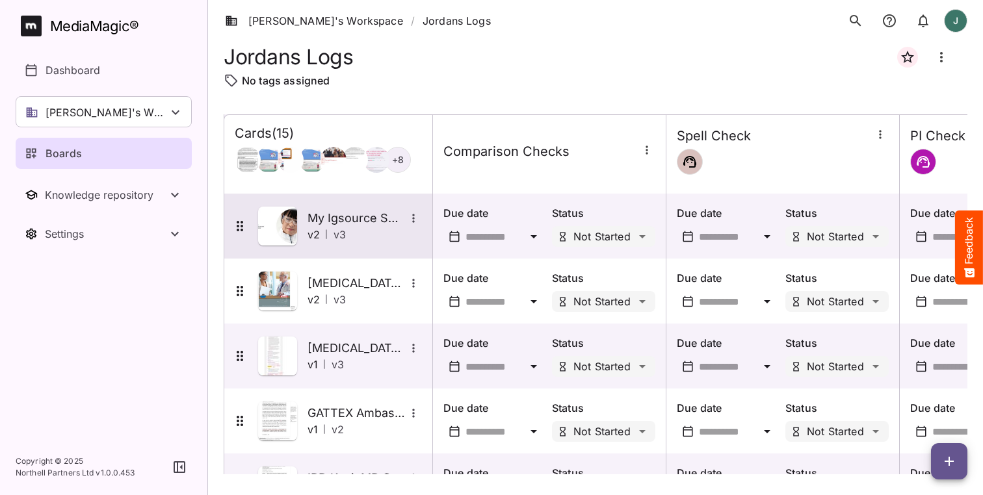
scroll to position [515, 0]
click at [287, 226] on img at bounding box center [277, 225] width 39 height 39
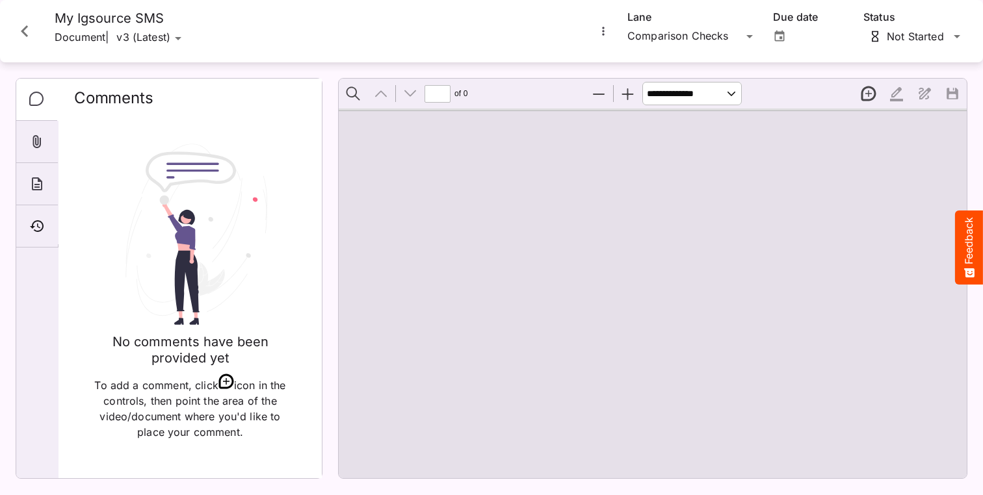
scroll to position [7, 0]
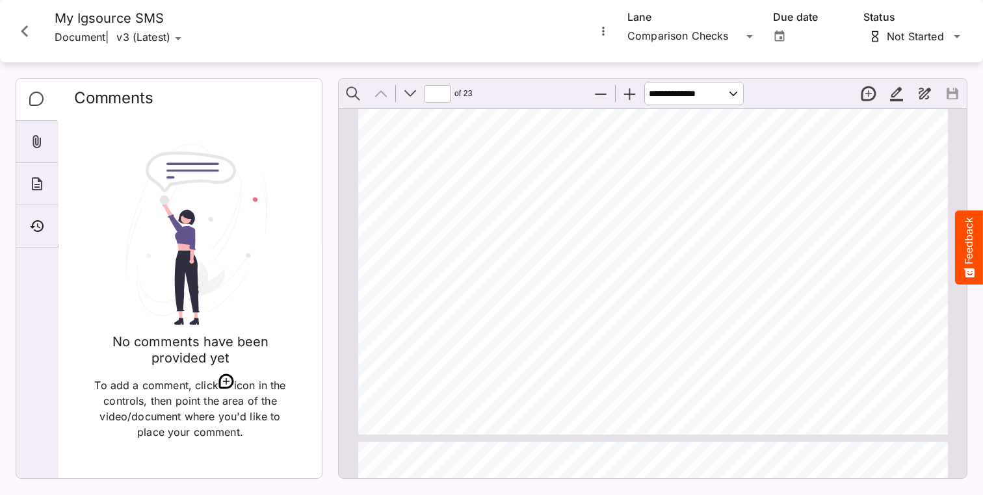
click at [603, 32] on icon "More options for My Igsource SMS" at bounding box center [603, 31] width 2 height 8
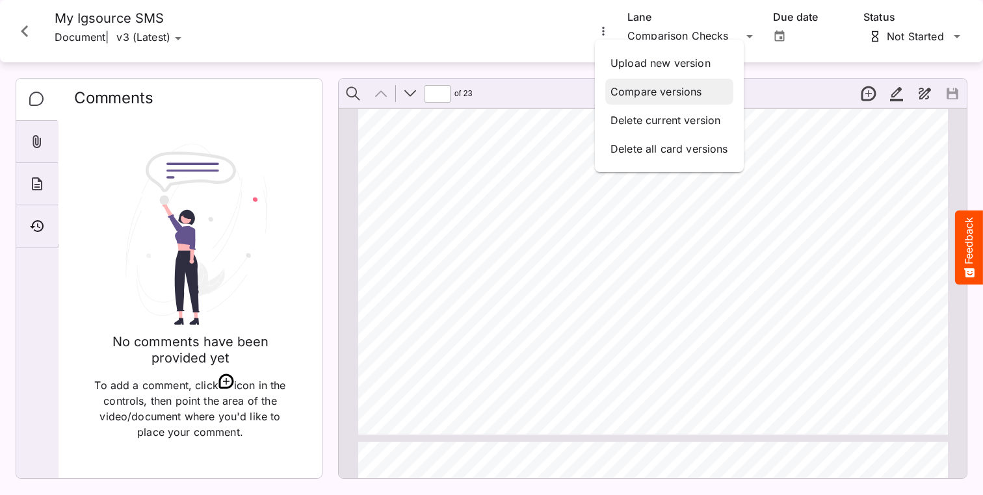
click at [620, 85] on p "Compare versions" at bounding box center [670, 92] width 118 height 16
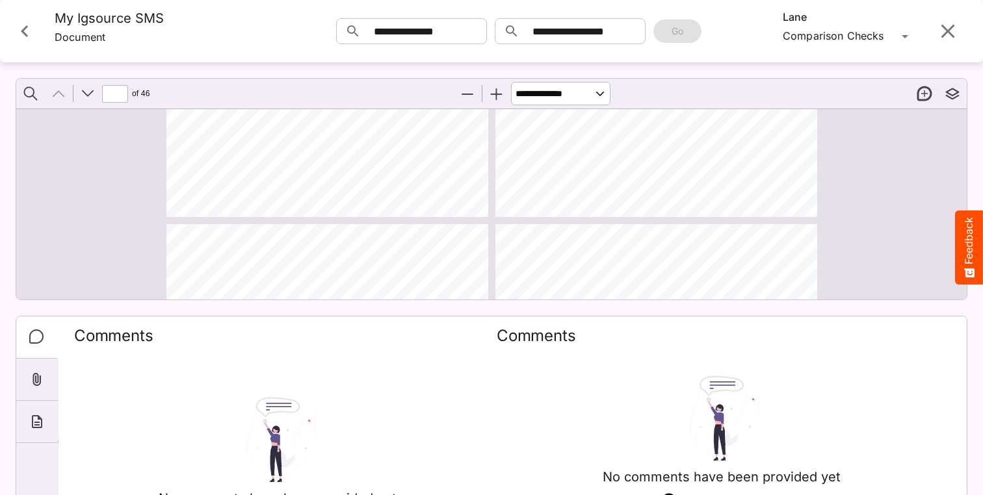
type input "*"
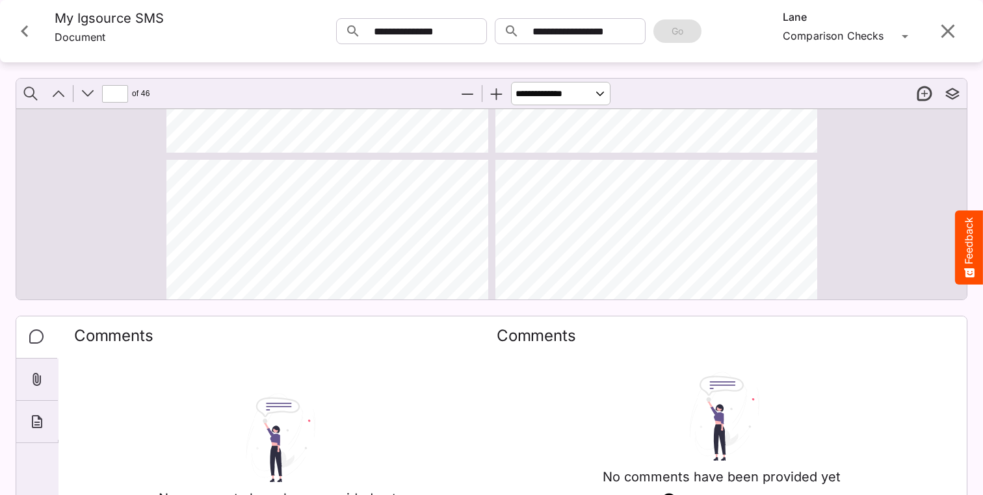
scroll to position [146, 0]
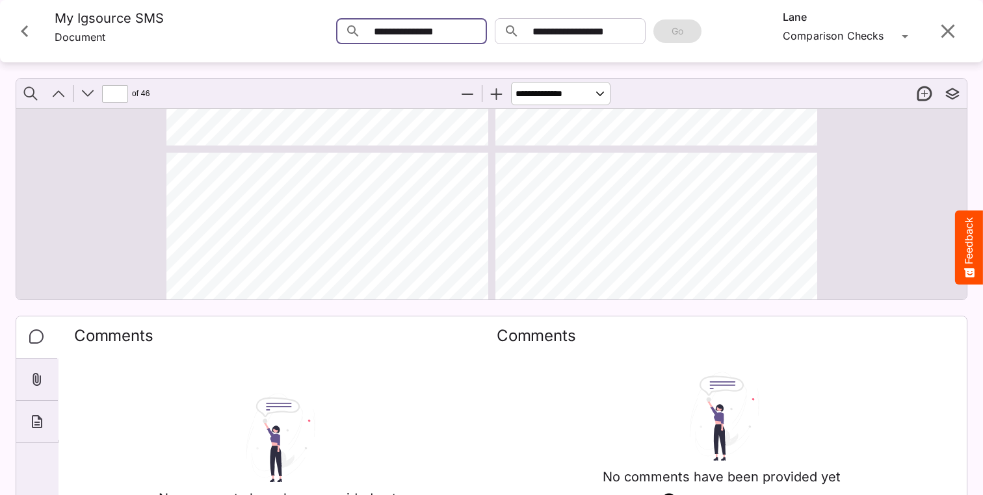
click at [467, 33] on div "[PERSON_NAME]'s Workspace / Jordans Logs J MediaMagic ® Dashboard [PERSON_NAME]…" at bounding box center [491, 245] width 983 height 490
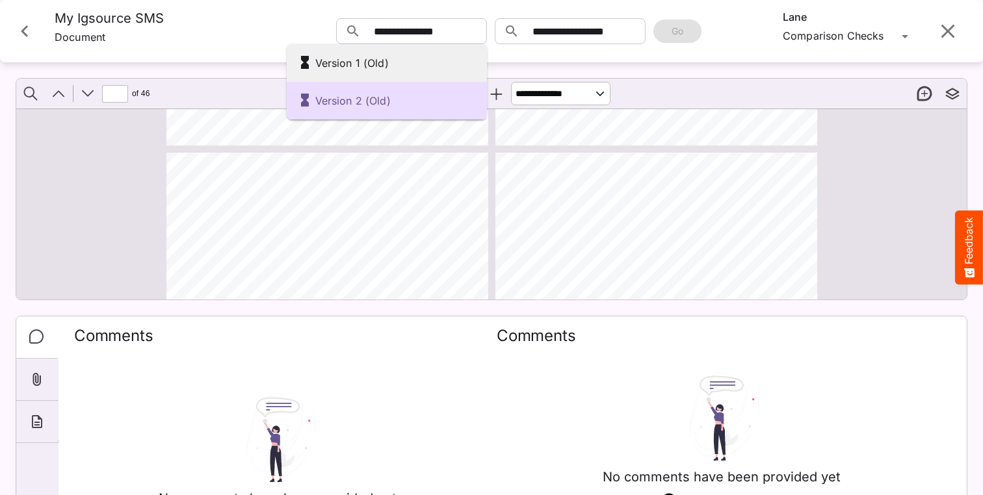
click at [438, 65] on div "Version 1 (Old)" at bounding box center [386, 63] width 179 height 22
type input "**********"
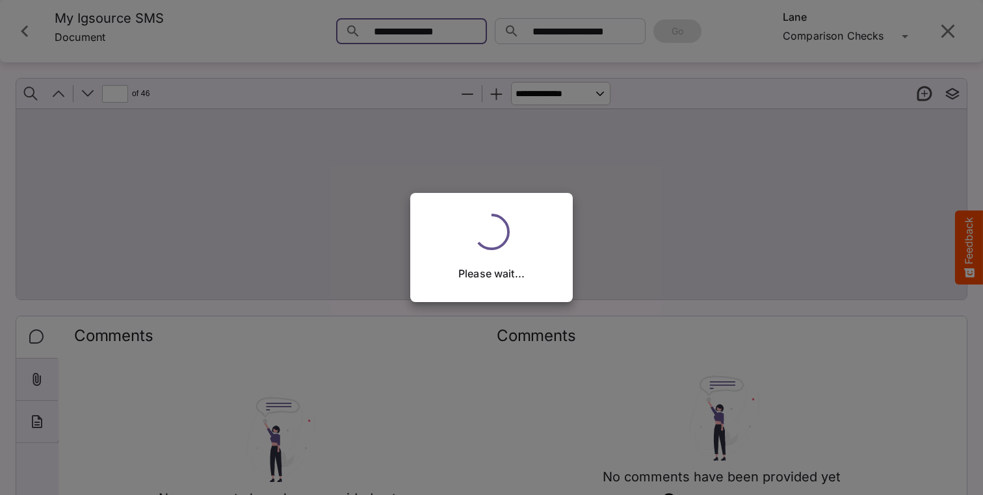
scroll to position [0, 0]
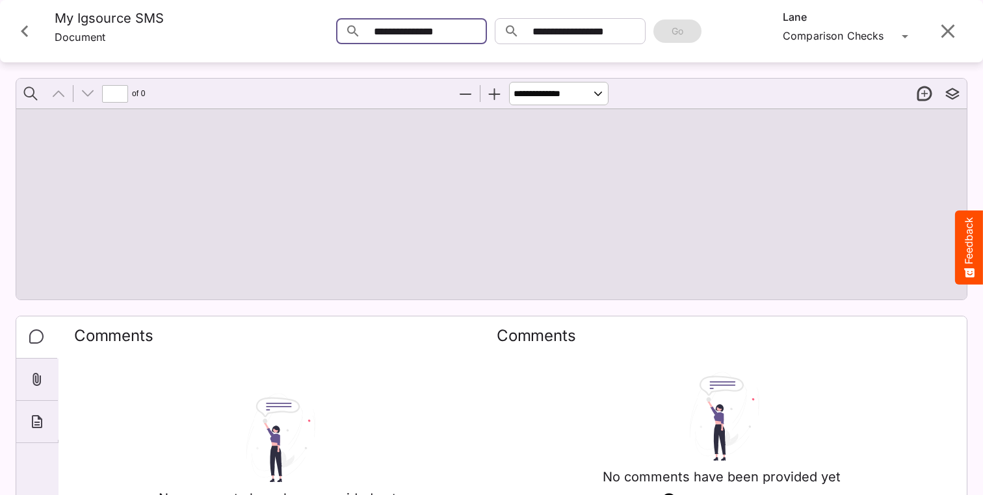
type input "*"
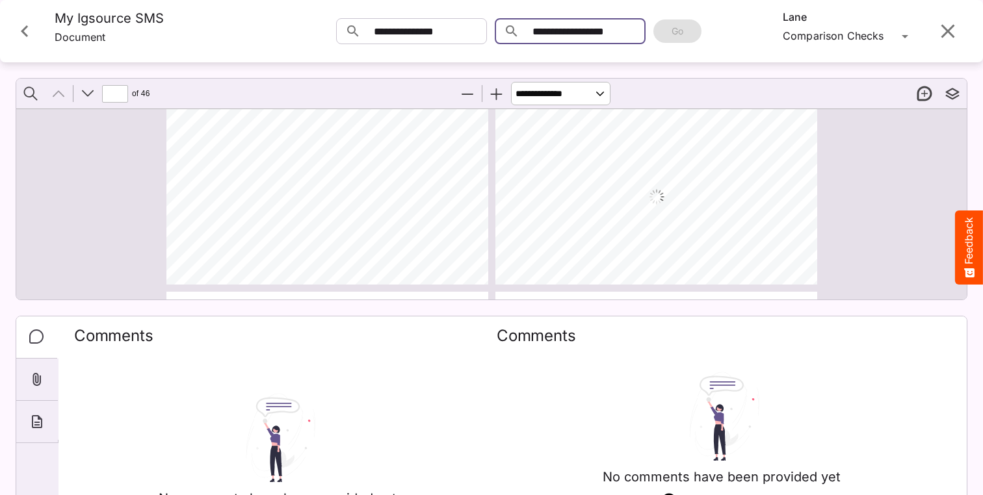
click at [580, 34] on input "**********" at bounding box center [589, 31] width 113 height 26
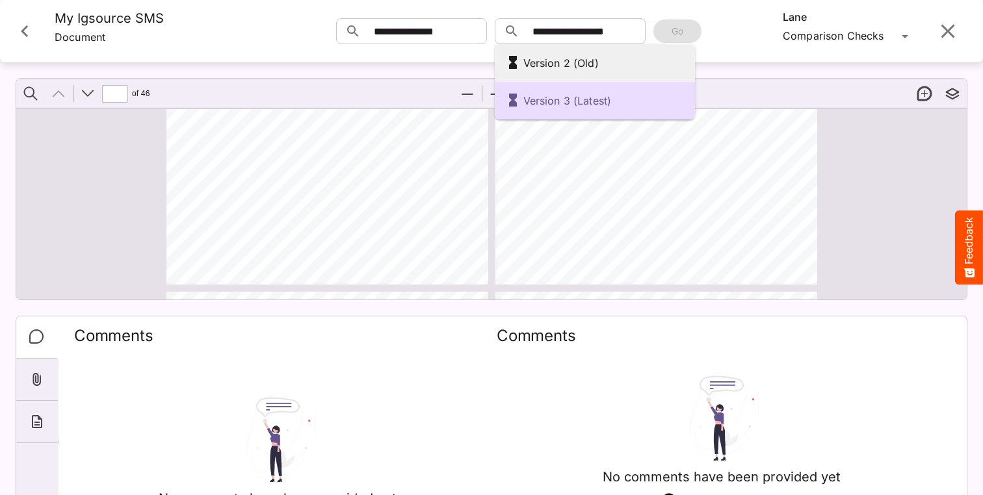
click at [574, 54] on div "Version 2 (Old)" at bounding box center [594, 63] width 179 height 22
type input "**********"
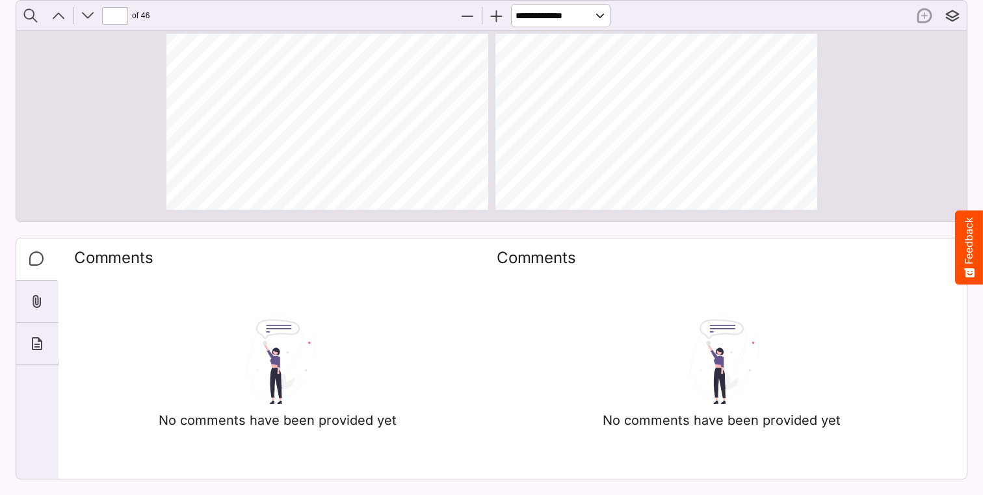
scroll to position [78, 0]
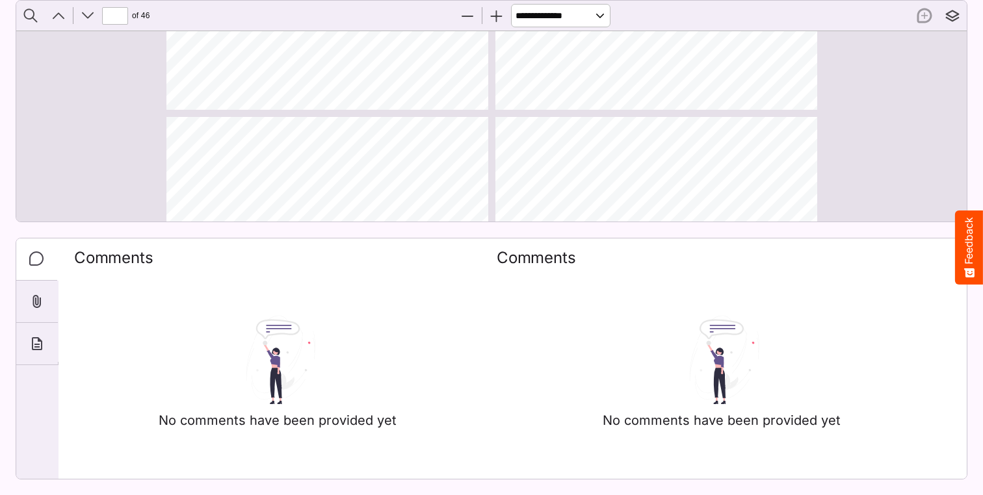
type input "**"
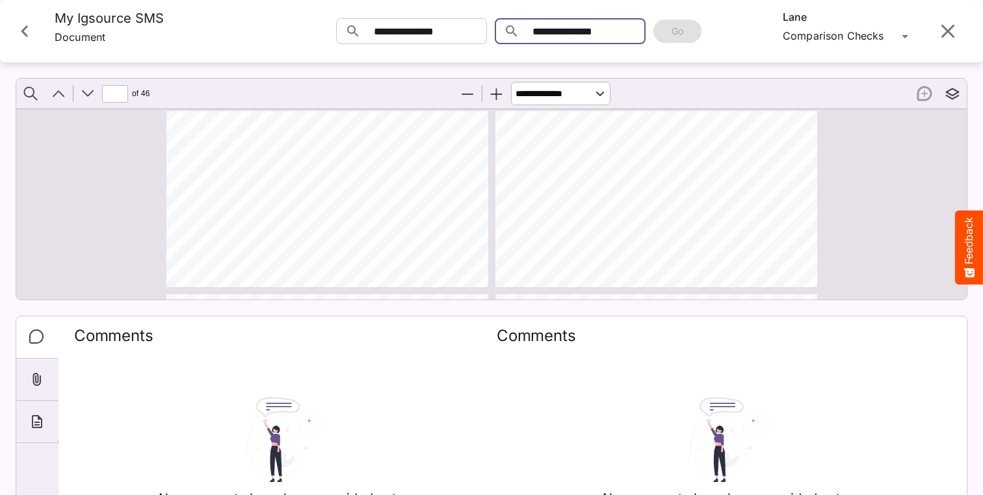
scroll to position [0, 0]
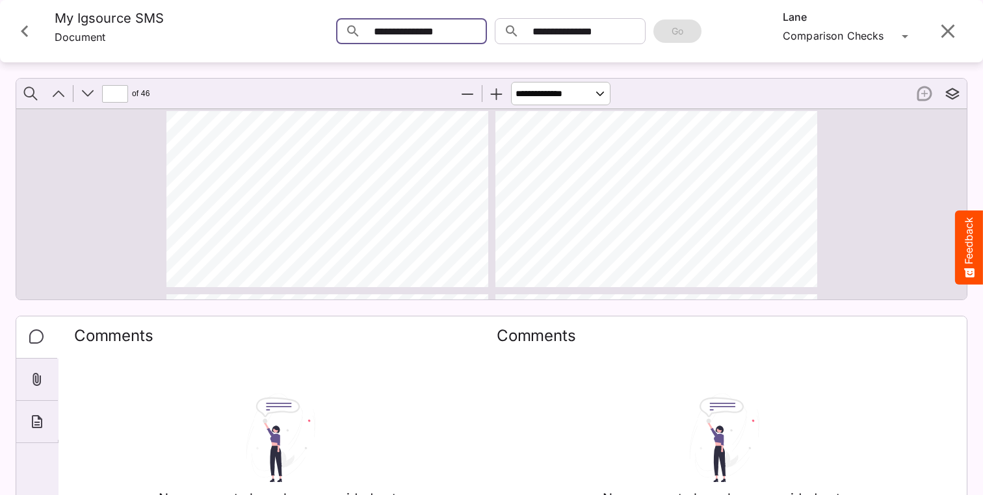
click at [446, 34] on div "[PERSON_NAME]'s Workspace / Jordans Logs J MediaMagic ® Dashboard [PERSON_NAME]…" at bounding box center [491, 245] width 983 height 490
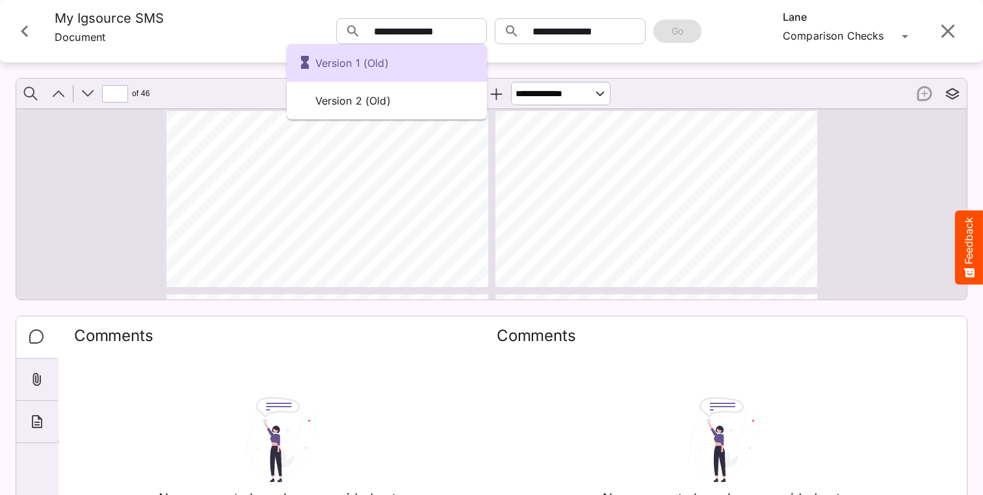
click at [543, 34] on div at bounding box center [491, 247] width 983 height 495
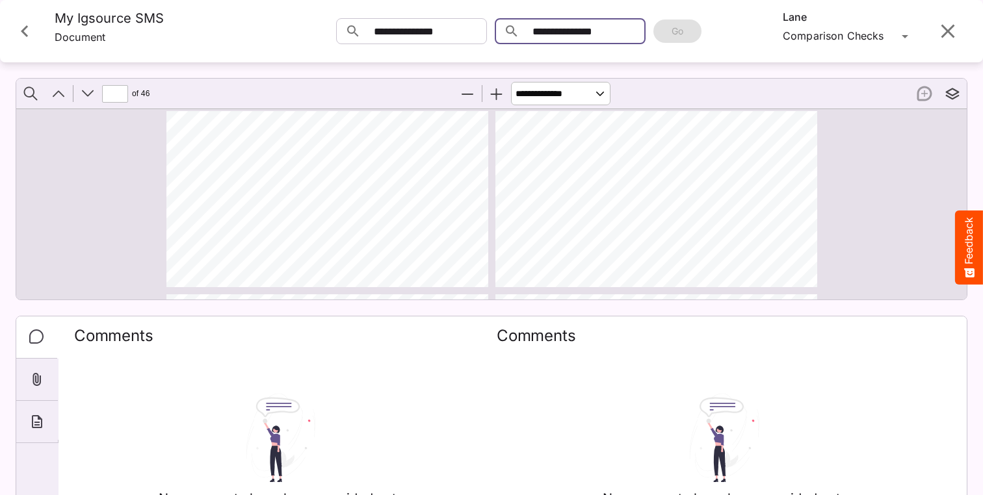
click at [543, 34] on div "[PERSON_NAME]'s Workspace / Jordans Logs J MediaMagic ® Dashboard [PERSON_NAME]…" at bounding box center [491, 245] width 983 height 490
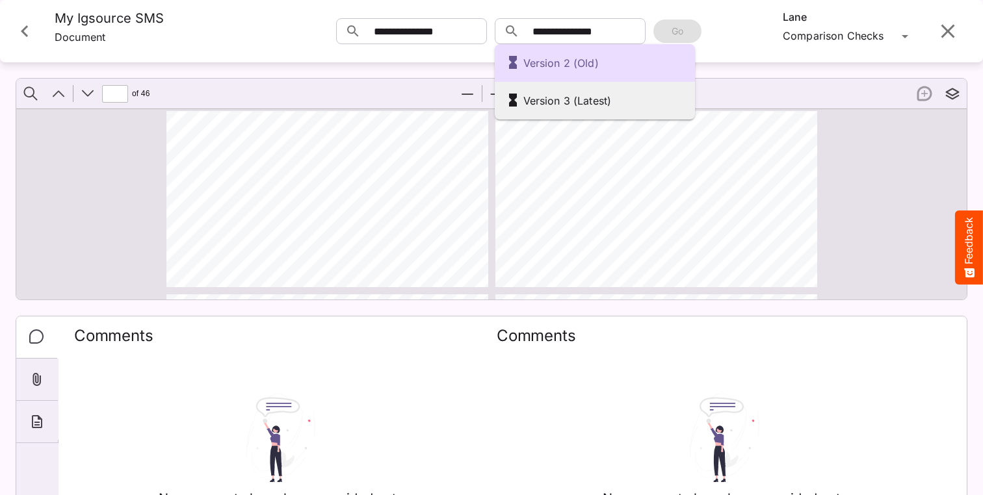
click at [534, 94] on div "Version 3 (Latest)" at bounding box center [594, 101] width 179 height 22
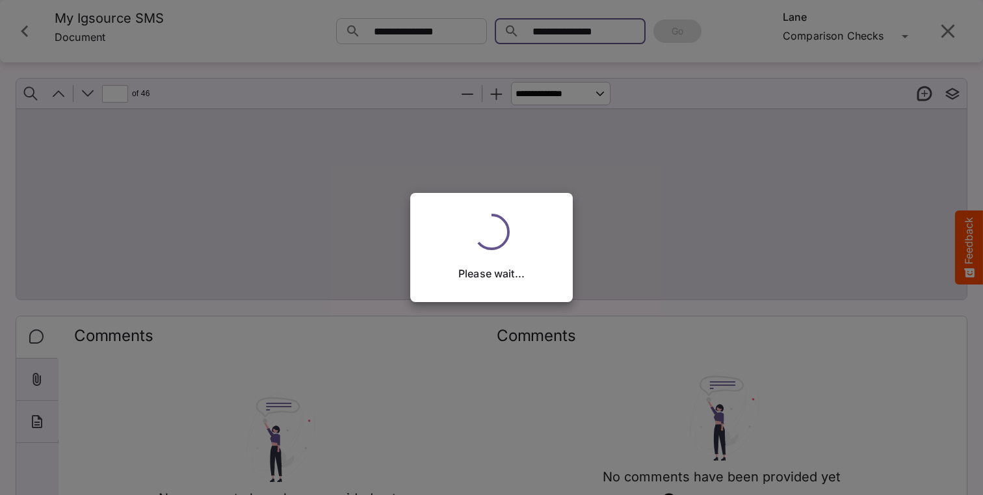
type input "**********"
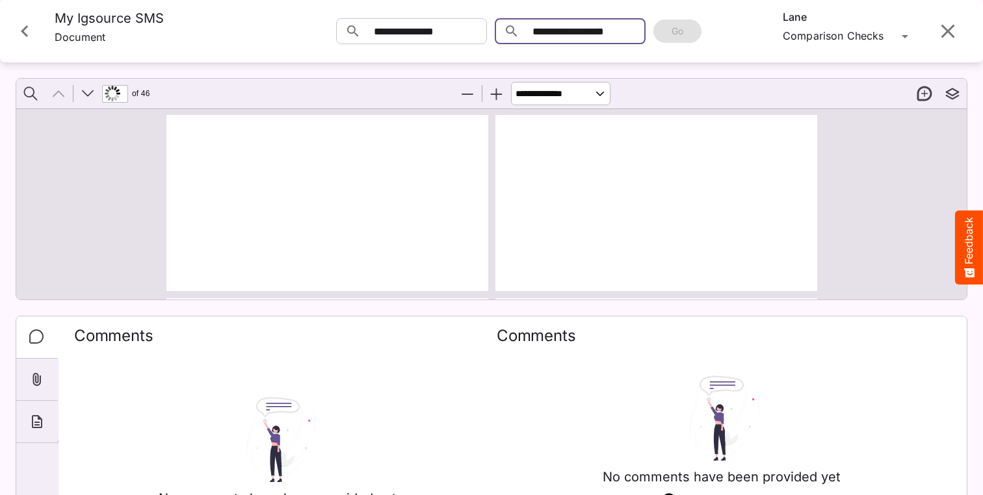
type input "*"
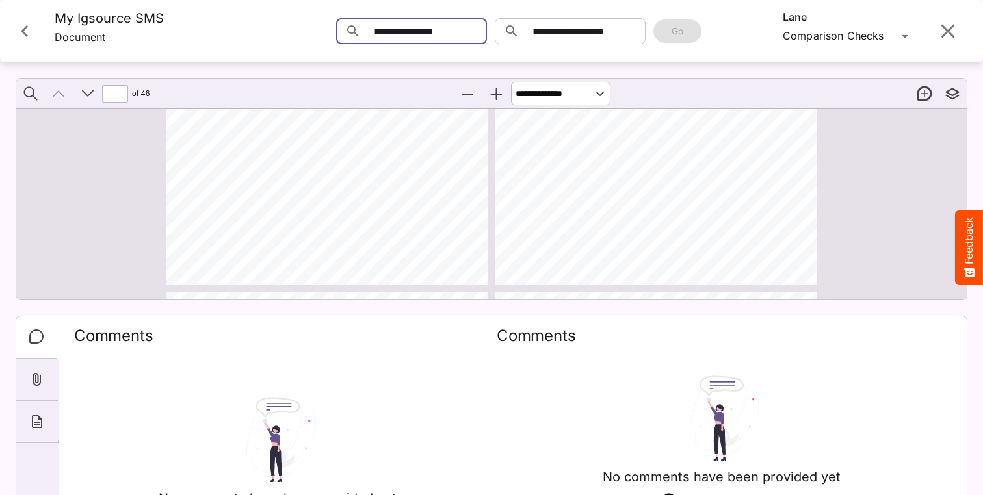
click at [430, 36] on div "[PERSON_NAME]'s Workspace / Jordans Logs J MediaMagic ® Dashboard [PERSON_NAME]…" at bounding box center [491, 245] width 983 height 490
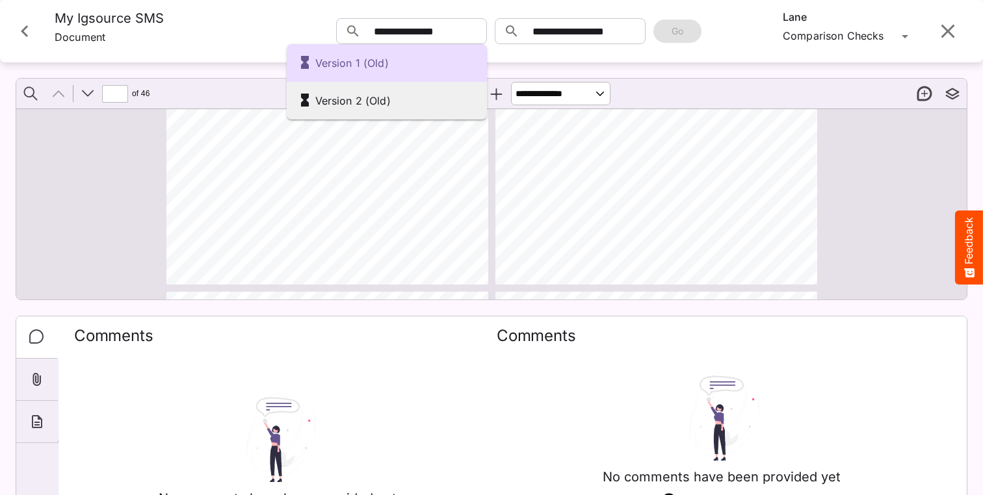
click at [411, 92] on div "Version 2 (Old)" at bounding box center [386, 101] width 179 height 22
type input "**********"
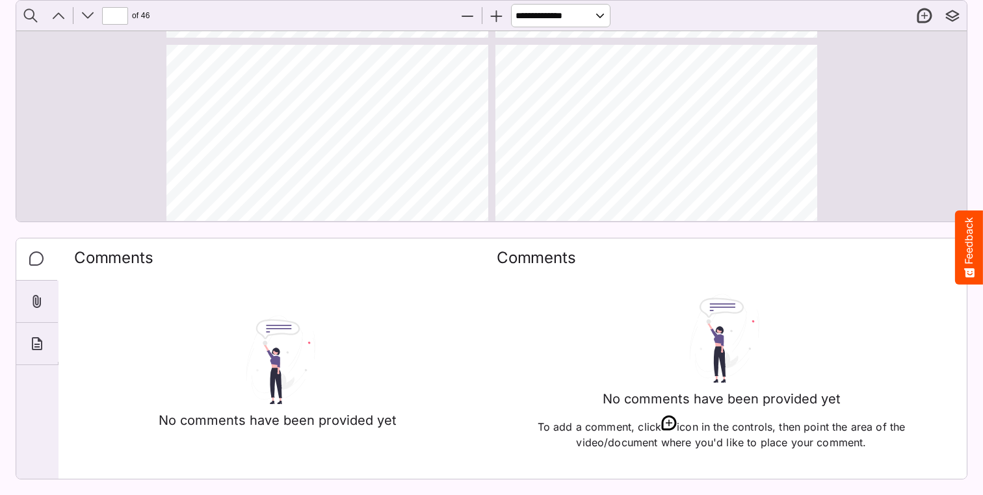
scroll to position [4022, 0]
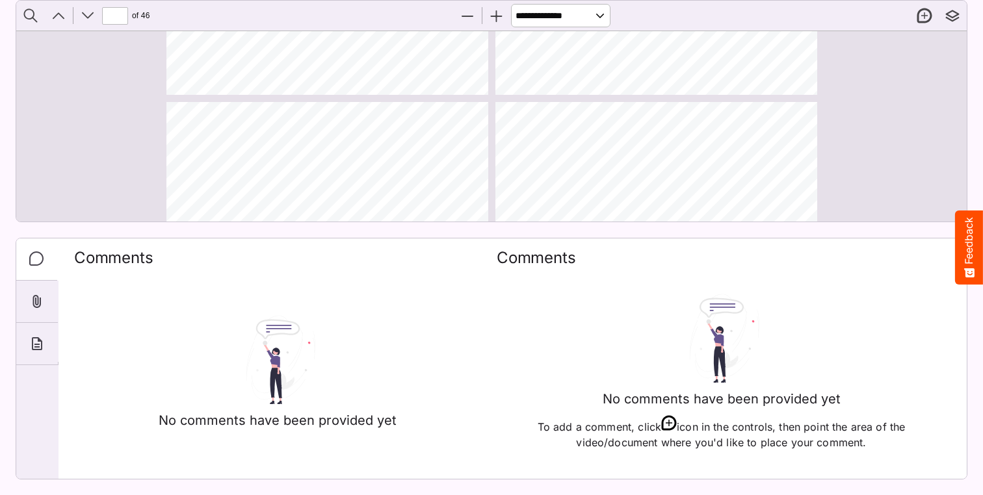
type input "**"
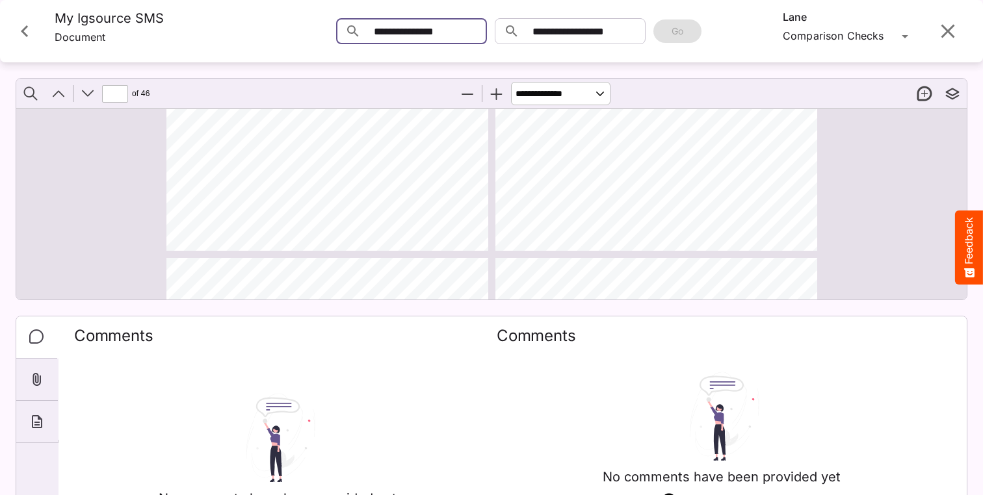
scroll to position [0, 0]
click at [419, 32] on div "[PERSON_NAME]'s Workspace / Jordans Logs J MediaMagic ® Dashboard [PERSON_NAME]…" at bounding box center [491, 245] width 983 height 490
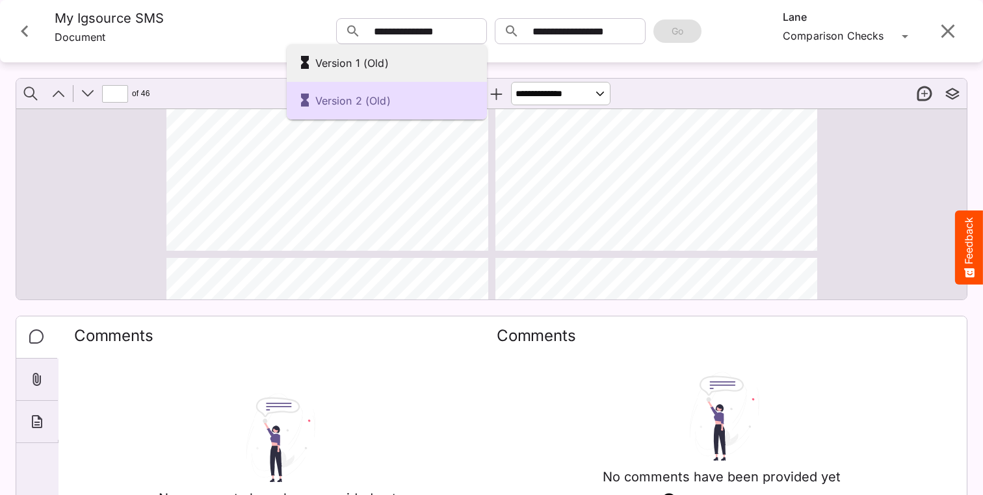
click at [425, 68] on div "Version 1 (Old)" at bounding box center [386, 63] width 179 height 22
type input "**********"
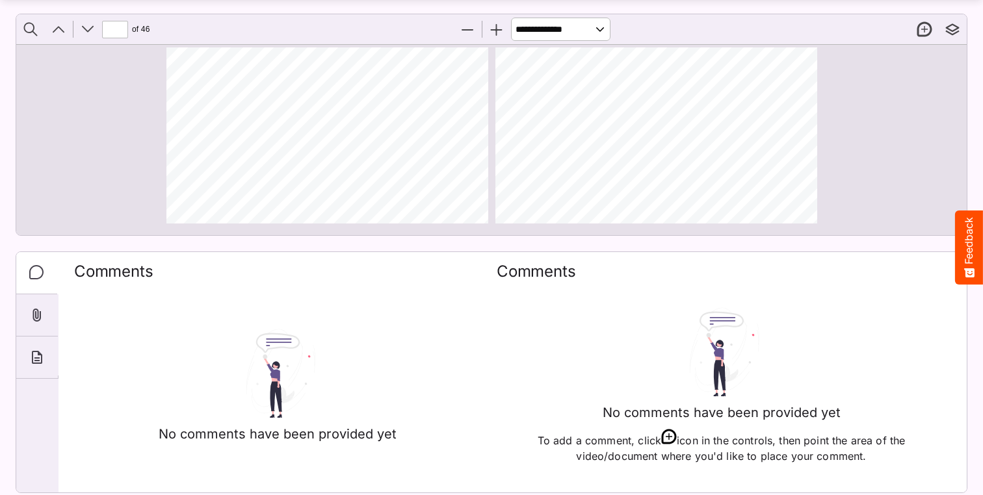
scroll to position [66, 0]
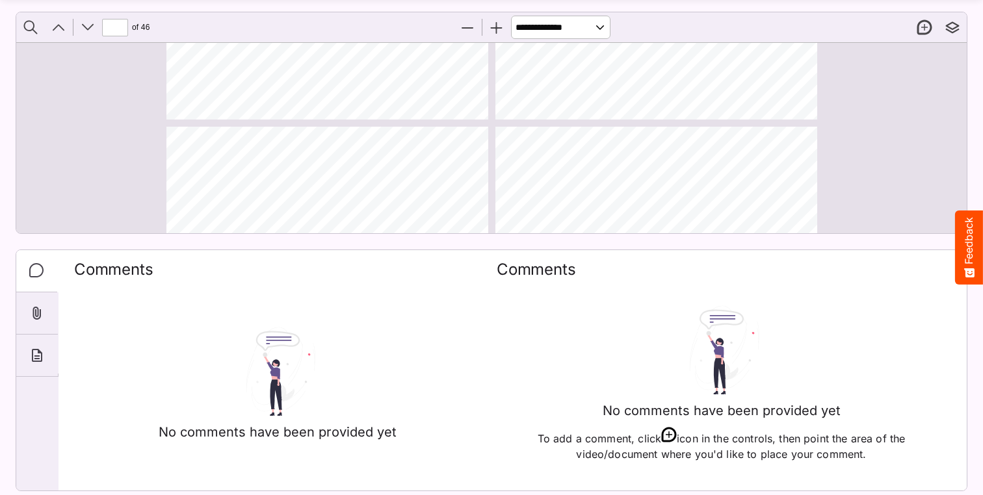
type input "**"
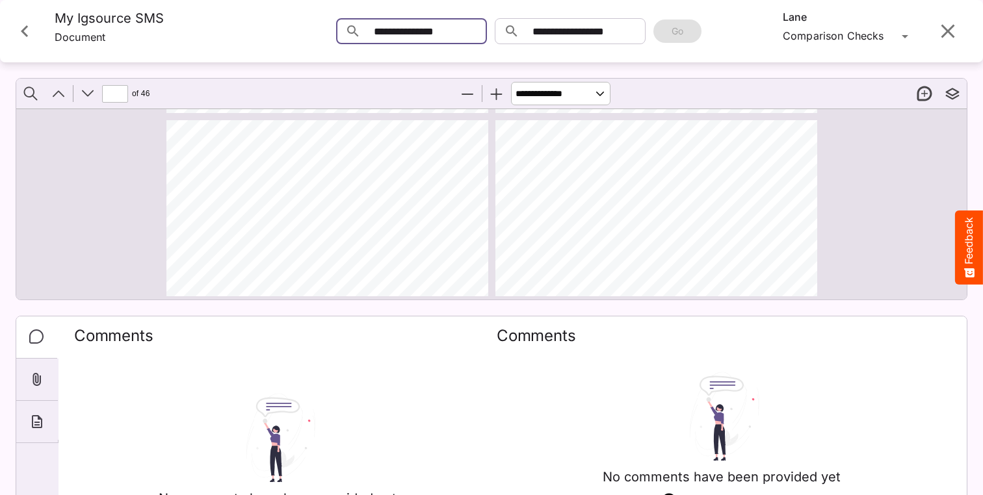
scroll to position [3836, 0]
click at [438, 31] on div "[PERSON_NAME]'s Workspace / Jordans Logs J MediaMagic ® Dashboard [PERSON_NAME]…" at bounding box center [491, 245] width 983 height 490
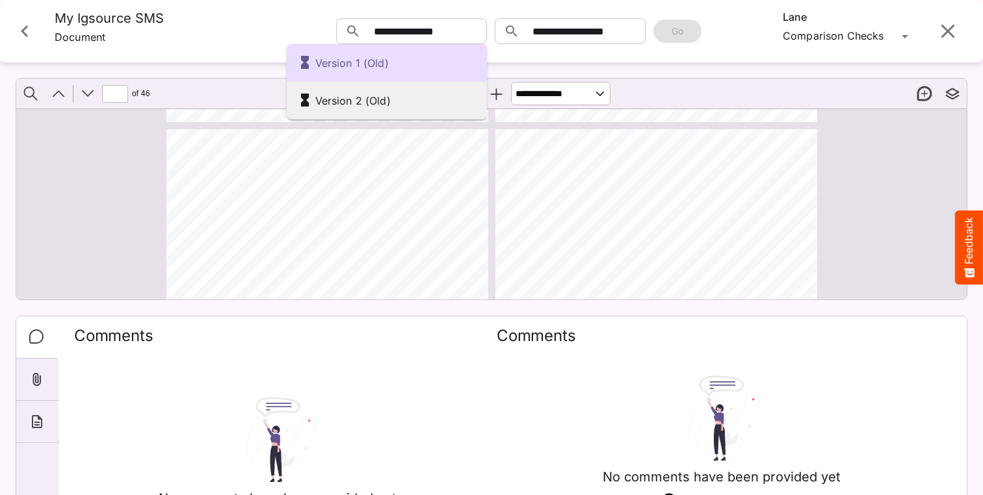
click at [395, 88] on div "Version 2 (Old)" at bounding box center [387, 101] width 200 height 38
type input "**********"
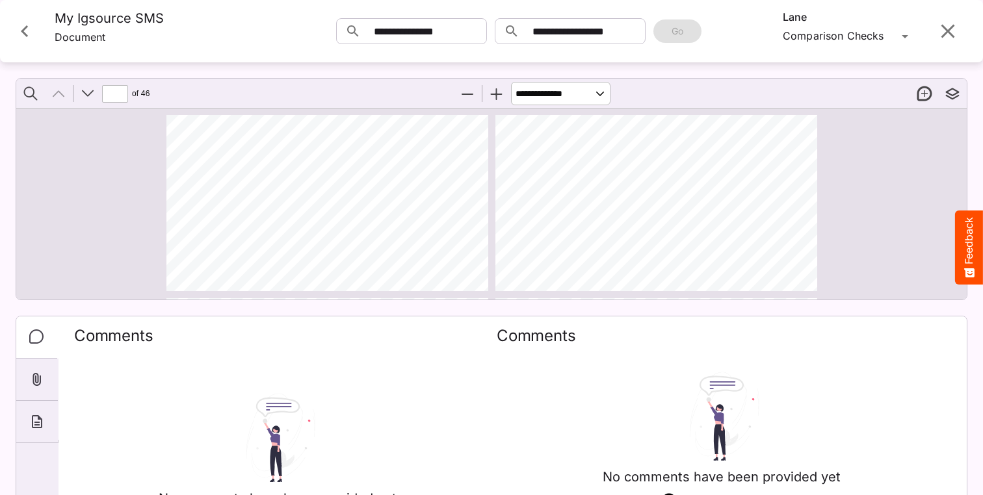
scroll to position [0, 0]
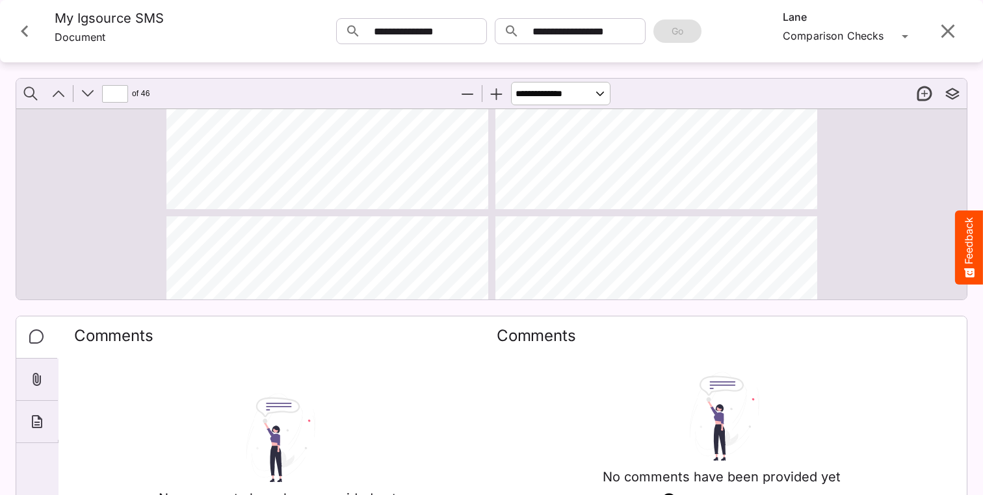
type input "*"
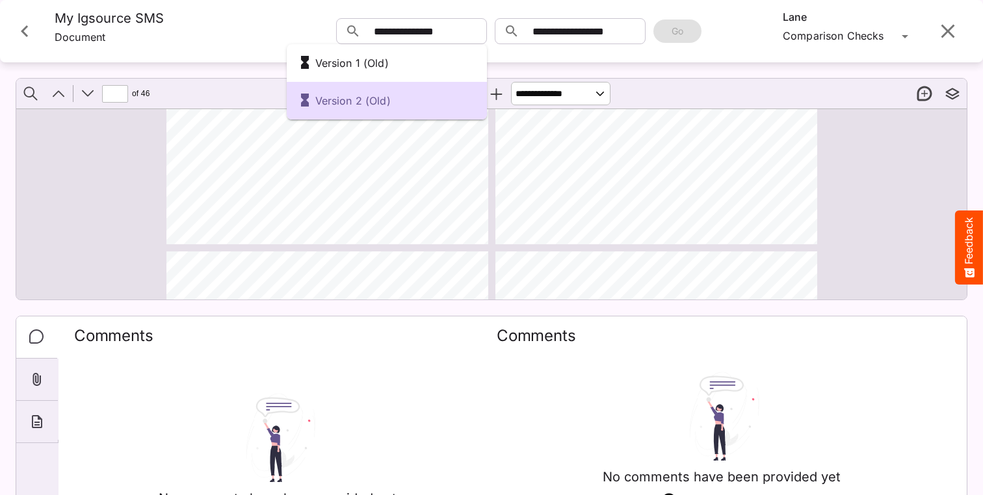
click at [25, 34] on div at bounding box center [491, 247] width 983 height 495
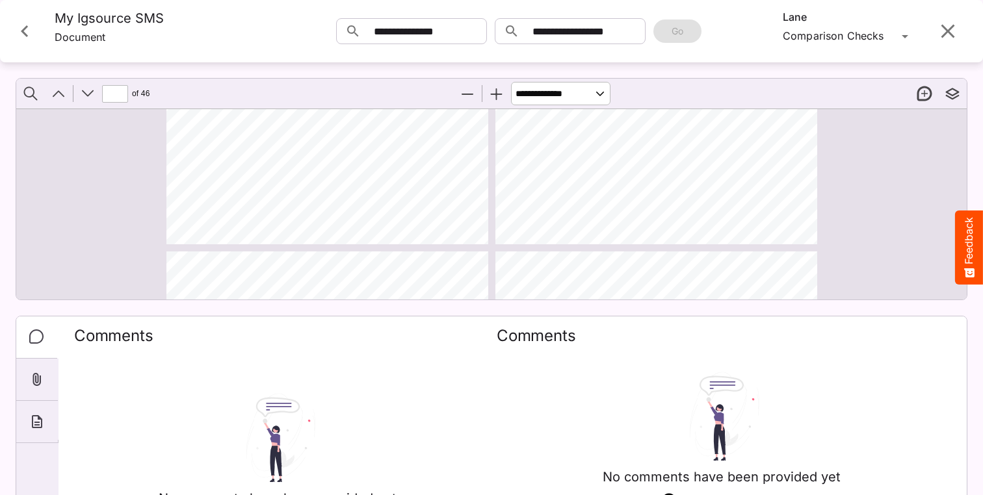
scroll to position [2, 0]
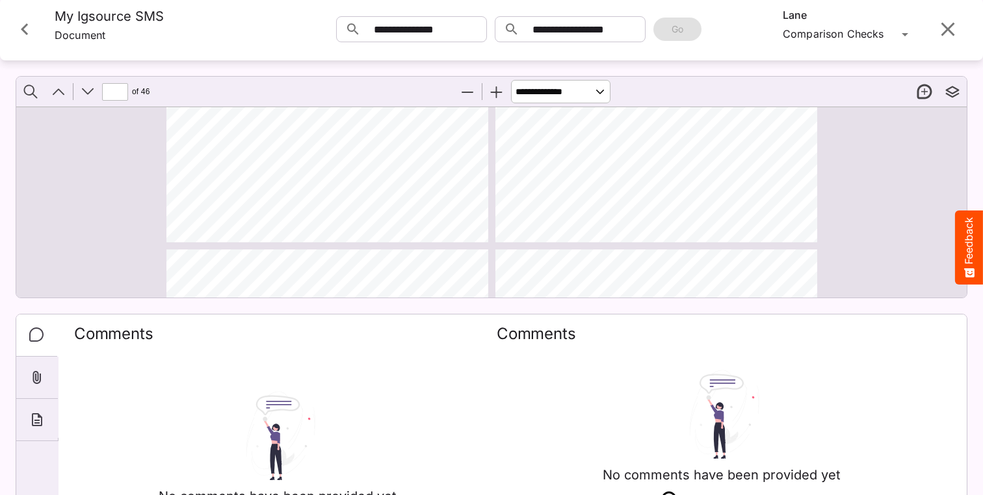
click at [25, 34] on icon "Close card" at bounding box center [24, 29] width 7 height 12
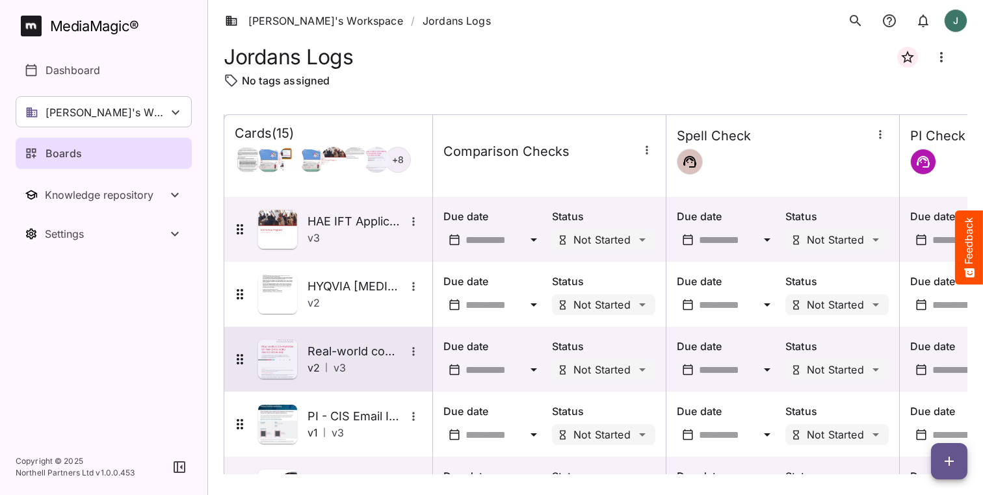
scroll to position [243, 0]
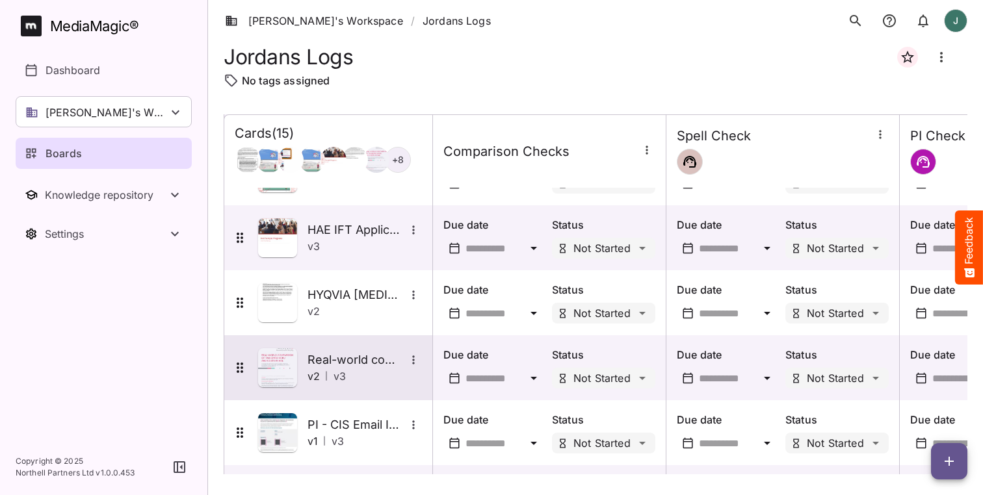
click at [287, 372] on img at bounding box center [277, 368] width 39 height 39
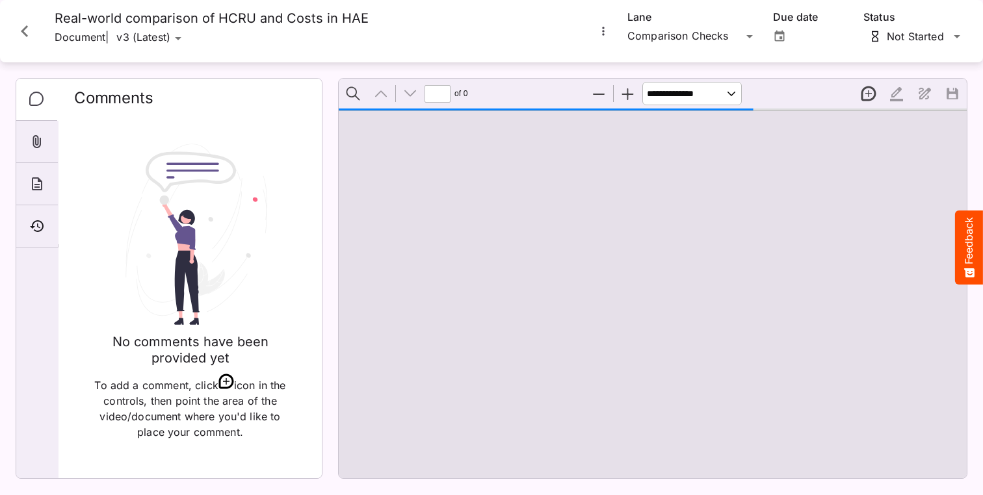
scroll to position [7, 0]
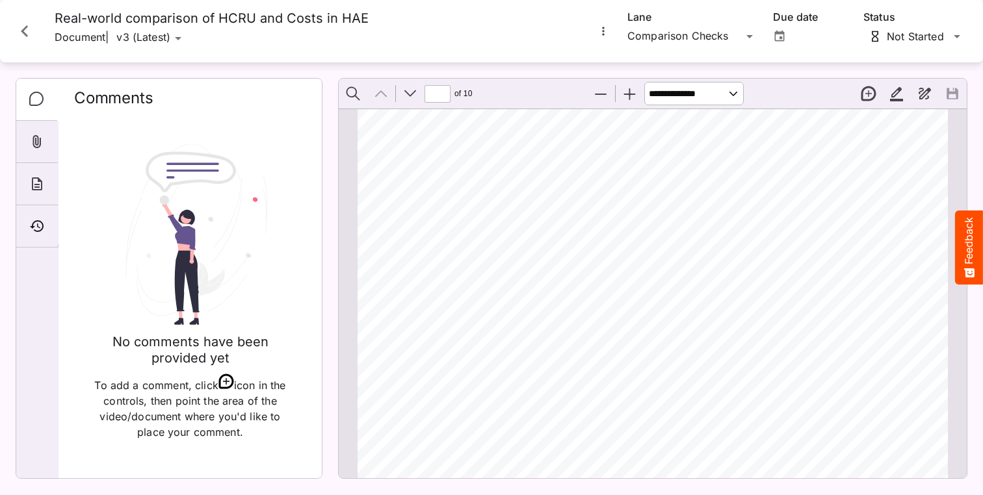
click at [606, 38] on button "More options for Real-world comparison of HCRU and Costs in HAE" at bounding box center [603, 31] width 17 height 17
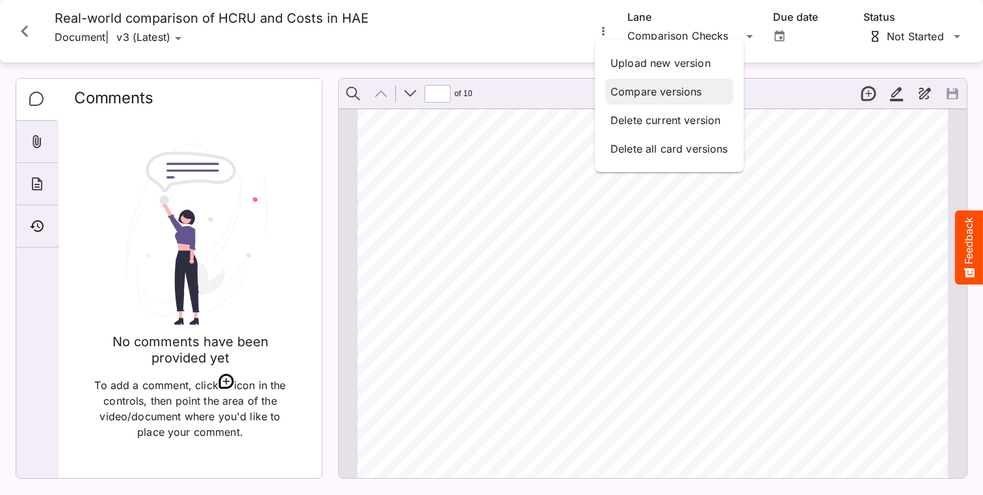
click at [610, 90] on div "Compare versions" at bounding box center [669, 92] width 128 height 26
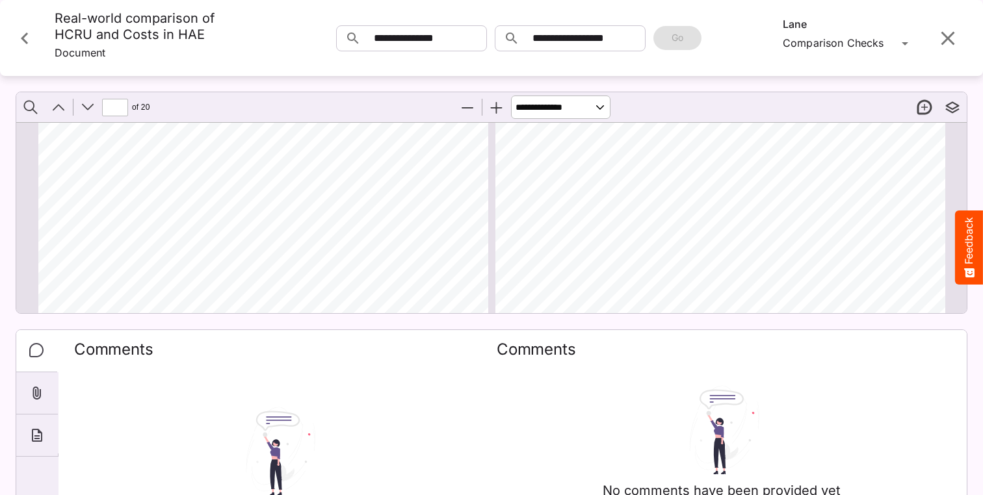
scroll to position [1452, 0]
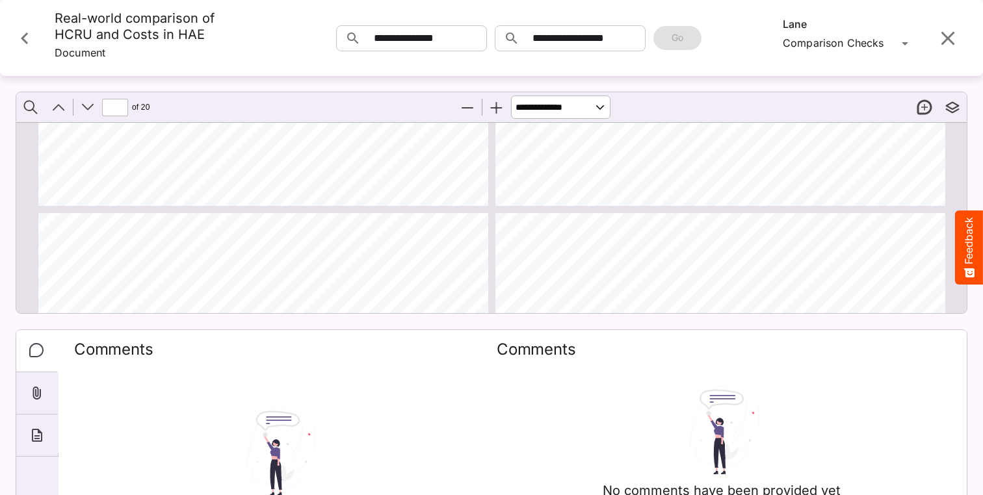
type input "**"
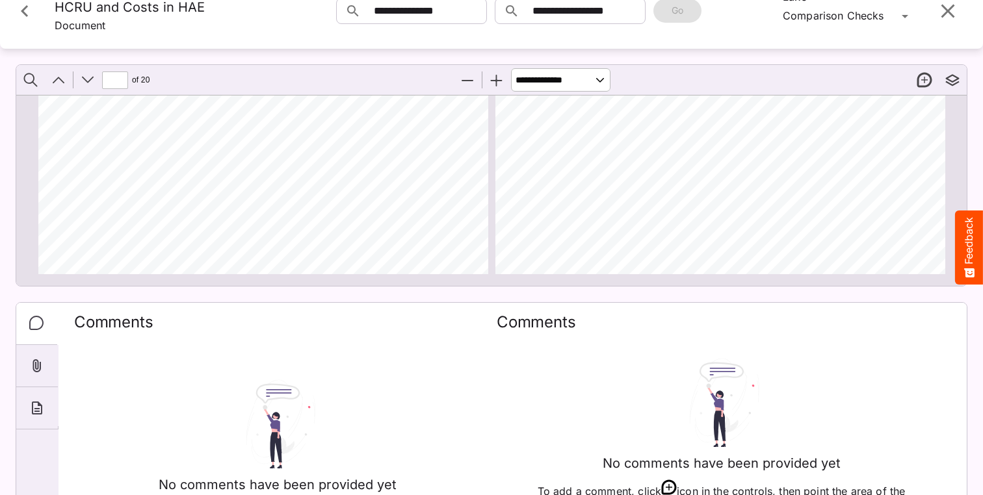
scroll to position [5757, 0]
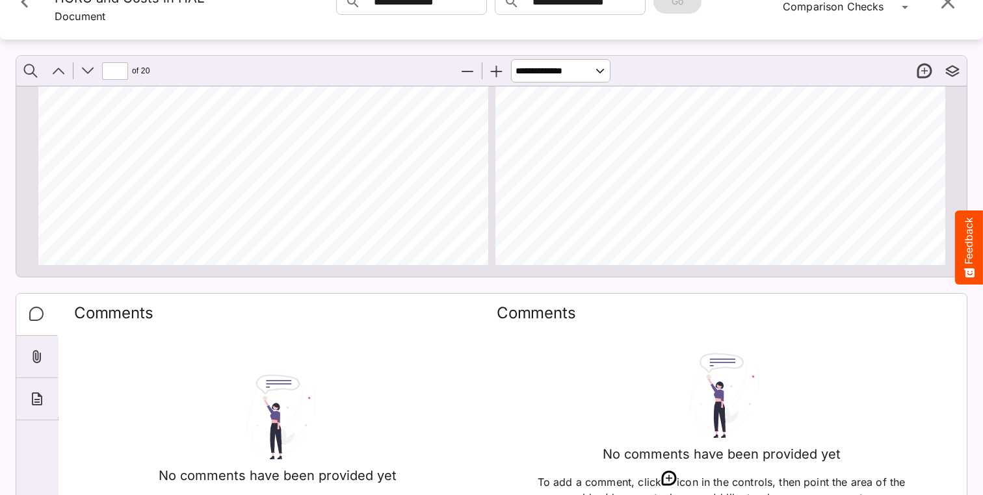
click at [25, 8] on icon "Close card" at bounding box center [24, 2] width 7 height 12
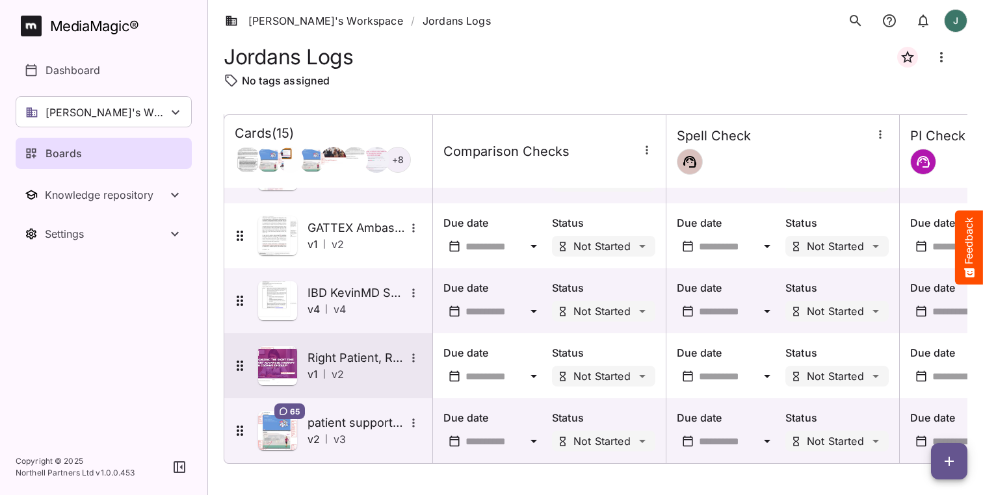
click at [288, 363] on img at bounding box center [277, 366] width 39 height 39
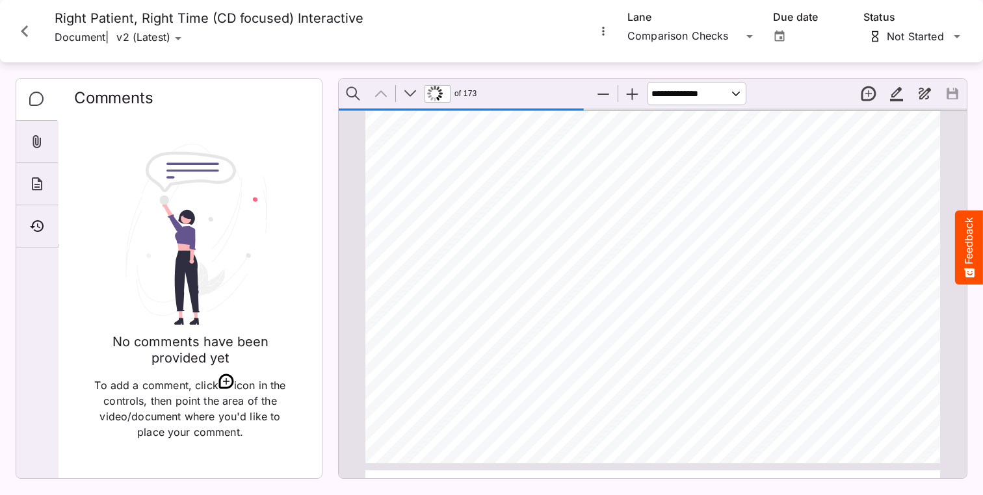
scroll to position [7, 1]
click at [602, 35] on icon "More options for Right Patient, Right Time (CD focused) Interactive" at bounding box center [603, 31] width 13 height 13
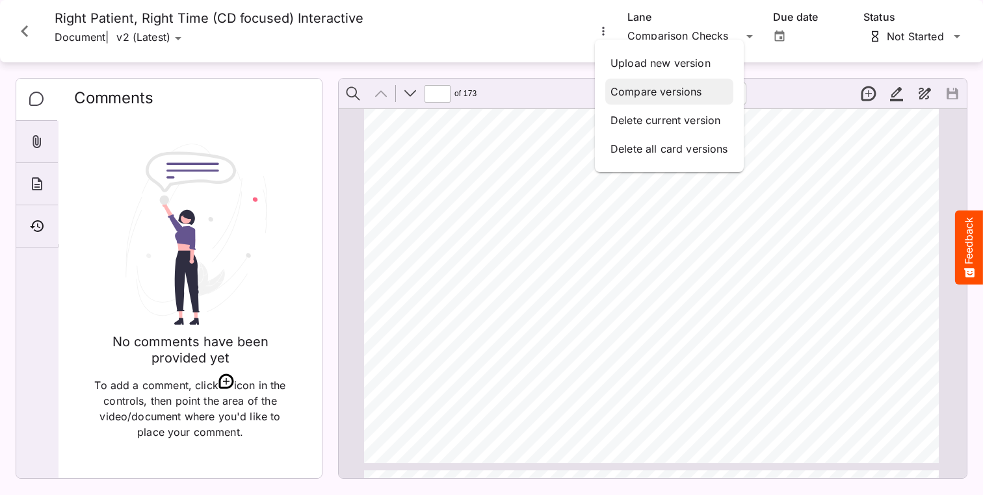
click at [641, 96] on p "Compare versions" at bounding box center [670, 92] width 118 height 16
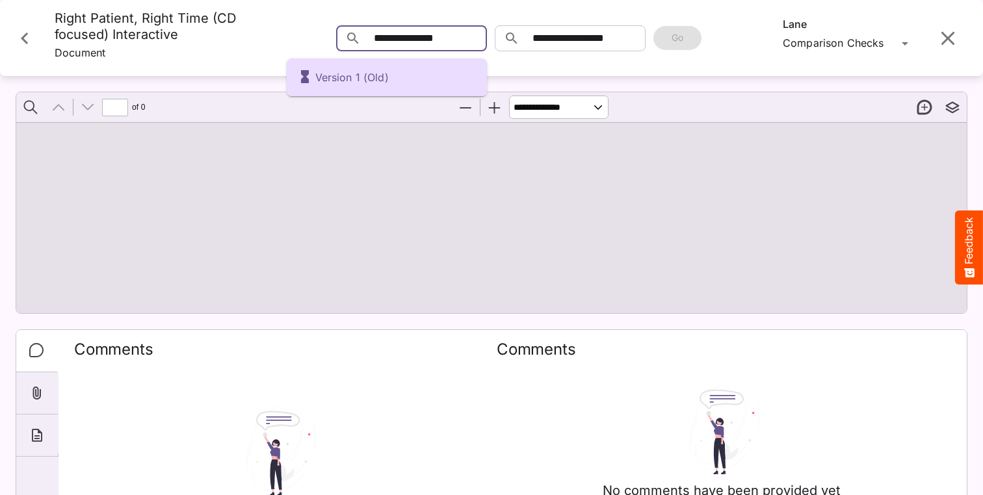
drag, startPoint x: 455, startPoint y: 45, endPoint x: 473, endPoint y: 36, distance: 20.9
click at [455, 44] on div "Version 1 (Old) [PERSON_NAME]'s Workspace / Jordans Logs J MediaMagic ® Dashboa…" at bounding box center [491, 245] width 983 height 490
drag, startPoint x: 490, startPoint y: 23, endPoint x: 500, endPoint y: 66, distance: 44.0
click at [490, 23] on div at bounding box center [491, 247] width 983 height 495
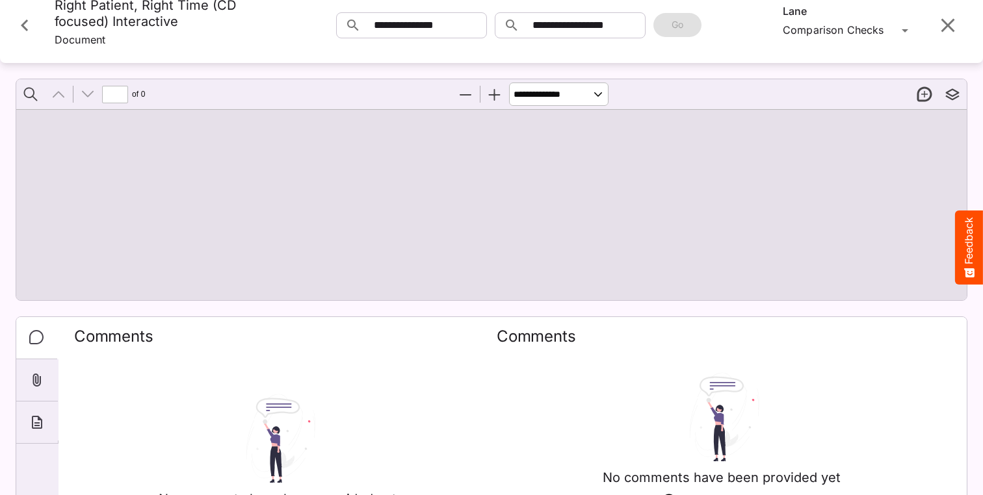
scroll to position [21, 0]
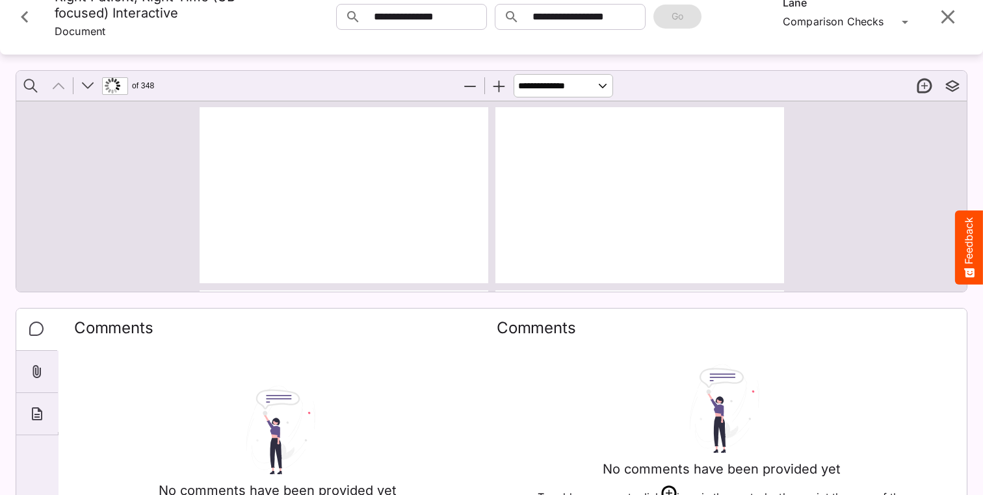
type input "*"
click at [504, 99] on button "Zoom In" at bounding box center [499, 85] width 27 height 27
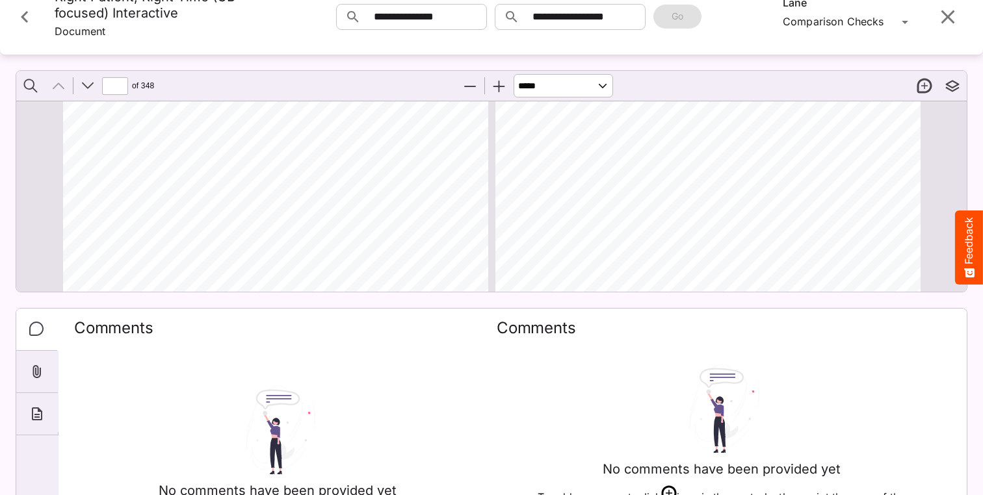
click at [504, 99] on button "Zoom In" at bounding box center [499, 85] width 27 height 27
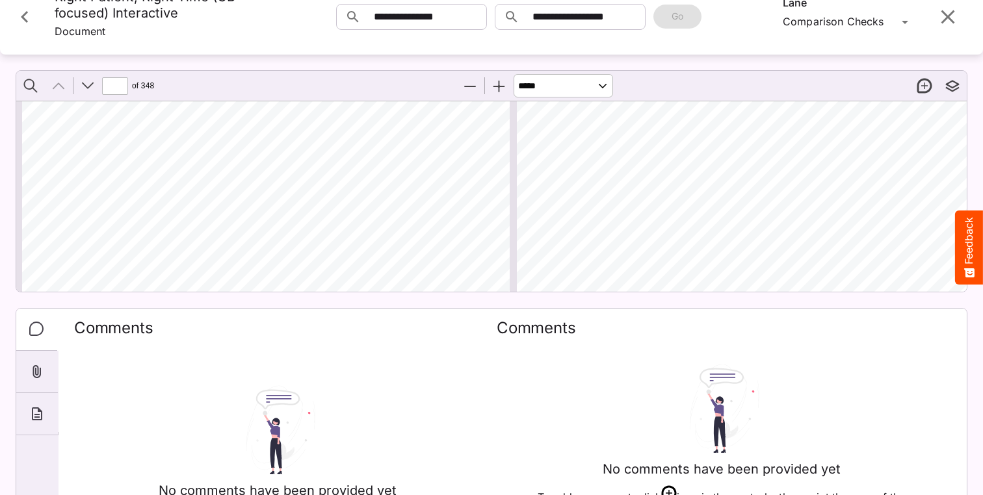
click at [504, 99] on button "Zoom In" at bounding box center [499, 85] width 27 height 27
select select "******"
